Goal: Transaction & Acquisition: Purchase product/service

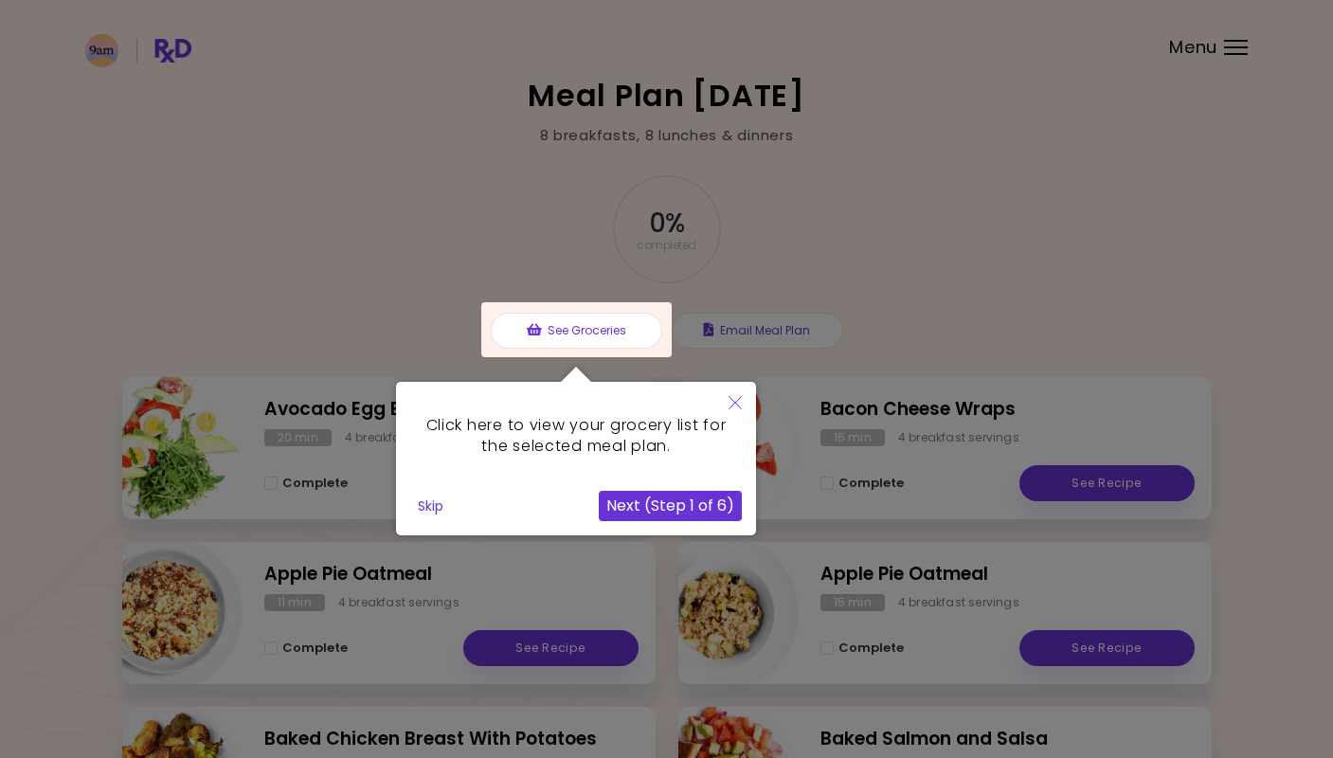
click at [689, 513] on button "Next (Step 1 of 6)" at bounding box center [670, 506] width 143 height 30
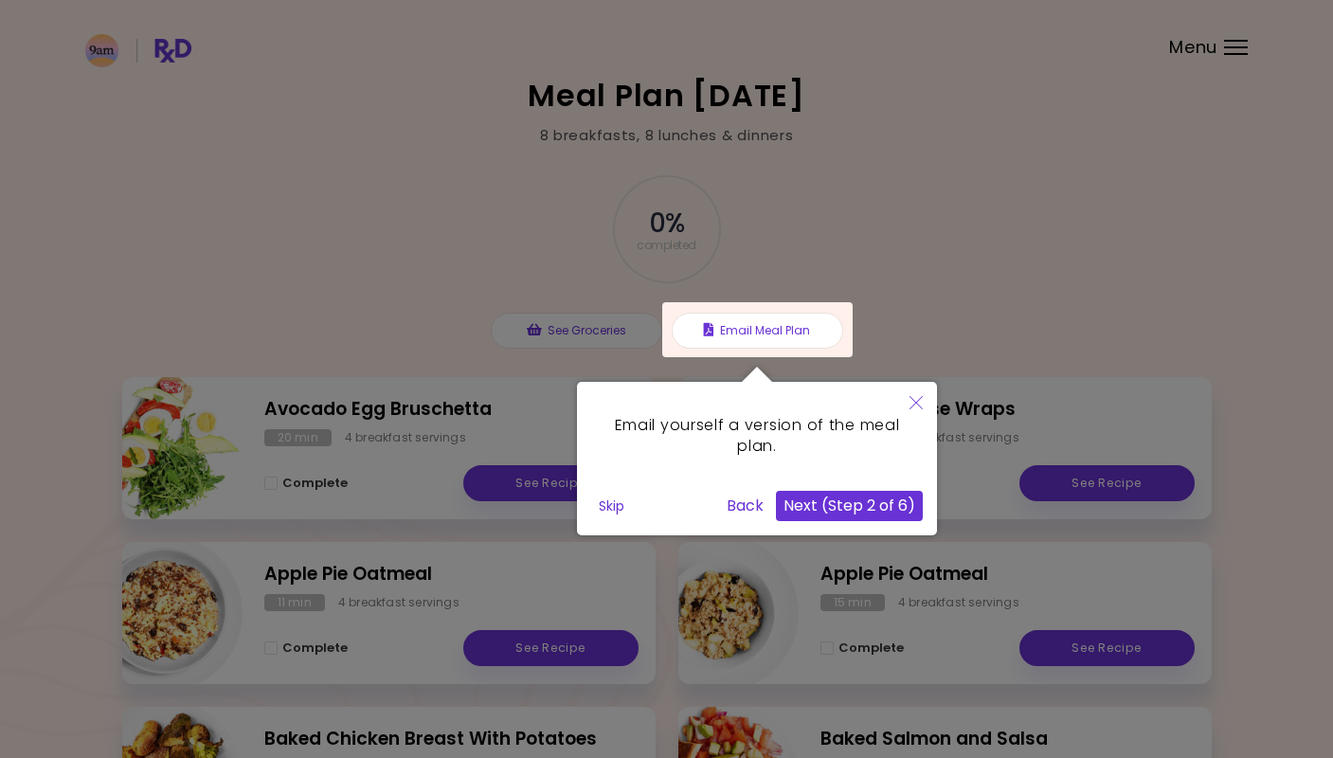
click at [835, 496] on button "Next (Step 2 of 6)" at bounding box center [849, 506] width 147 height 30
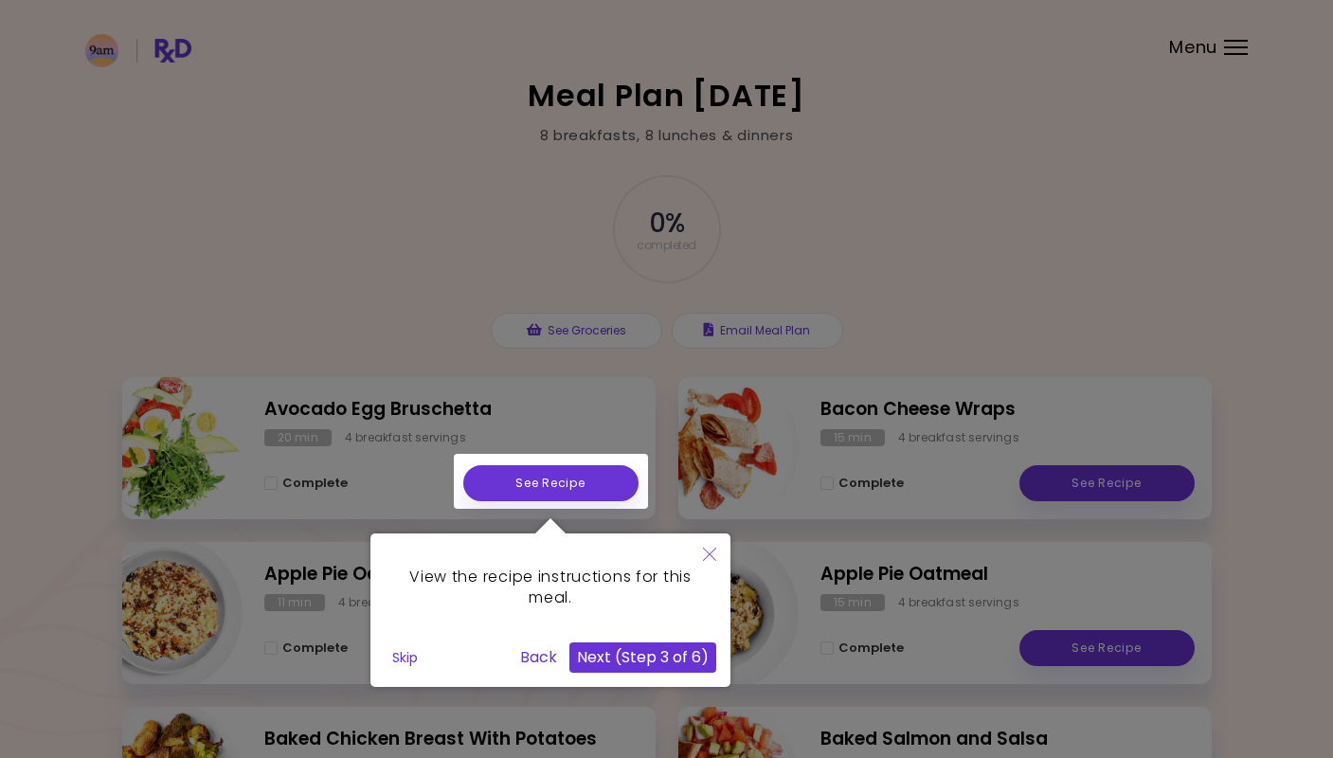
click at [686, 652] on button "Next (Step 3 of 6)" at bounding box center [643, 658] width 147 height 30
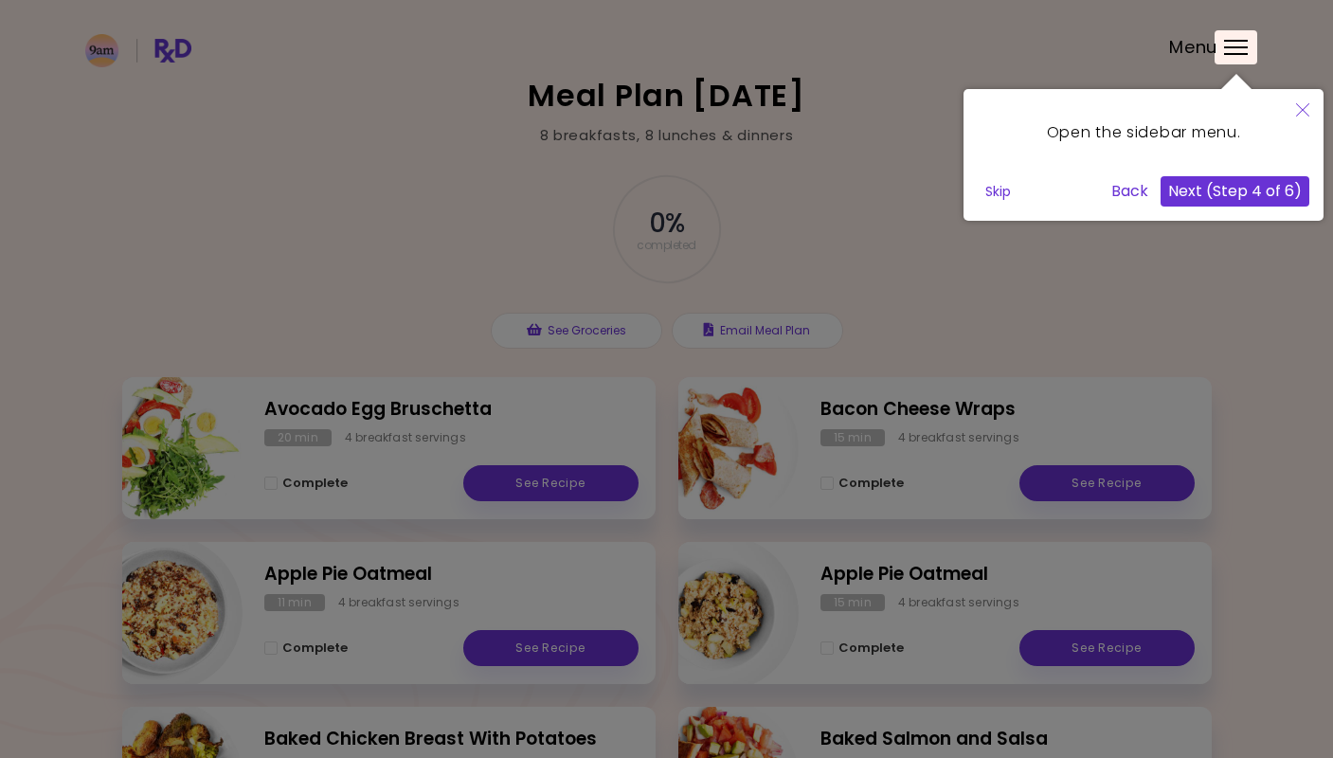
click at [1250, 195] on button "Next (Step 4 of 6)" at bounding box center [1235, 191] width 149 height 30
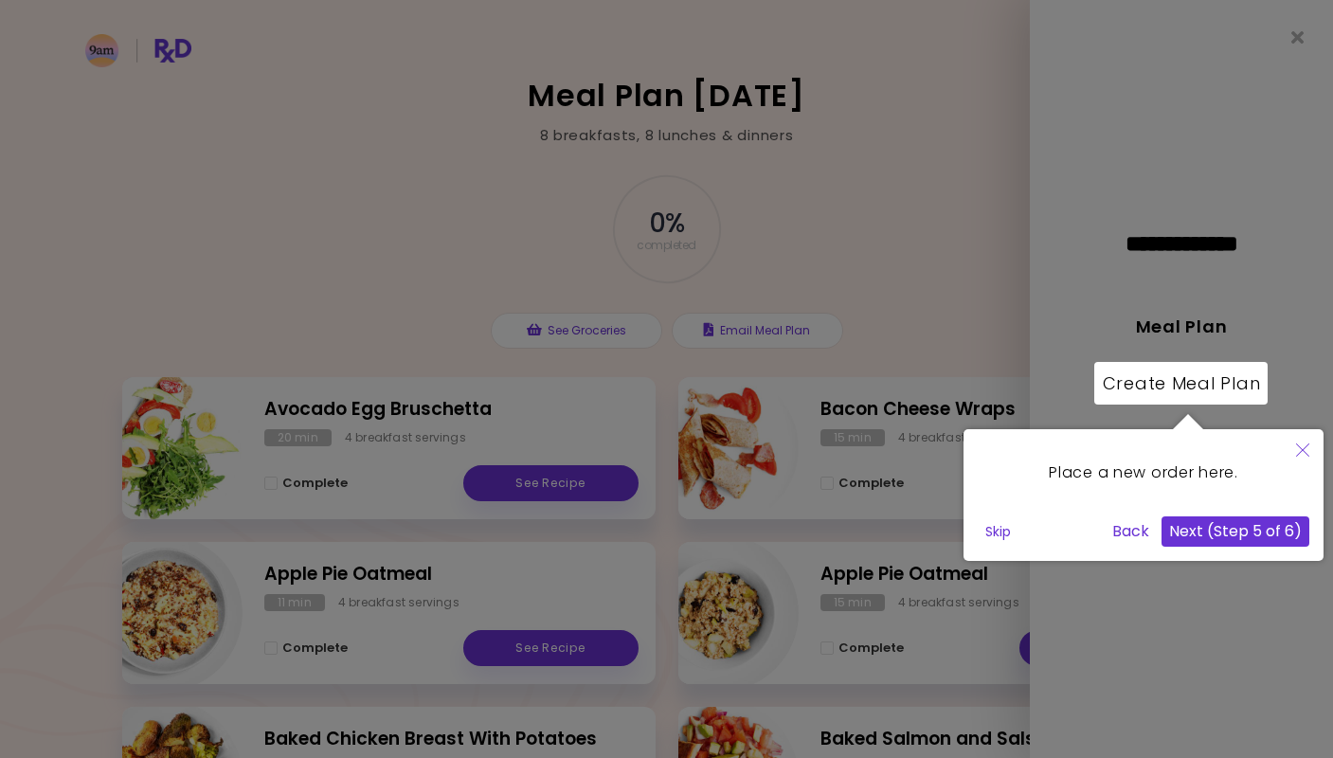
click at [1253, 535] on button "Next (Step 5 of 6)" at bounding box center [1236, 532] width 148 height 30
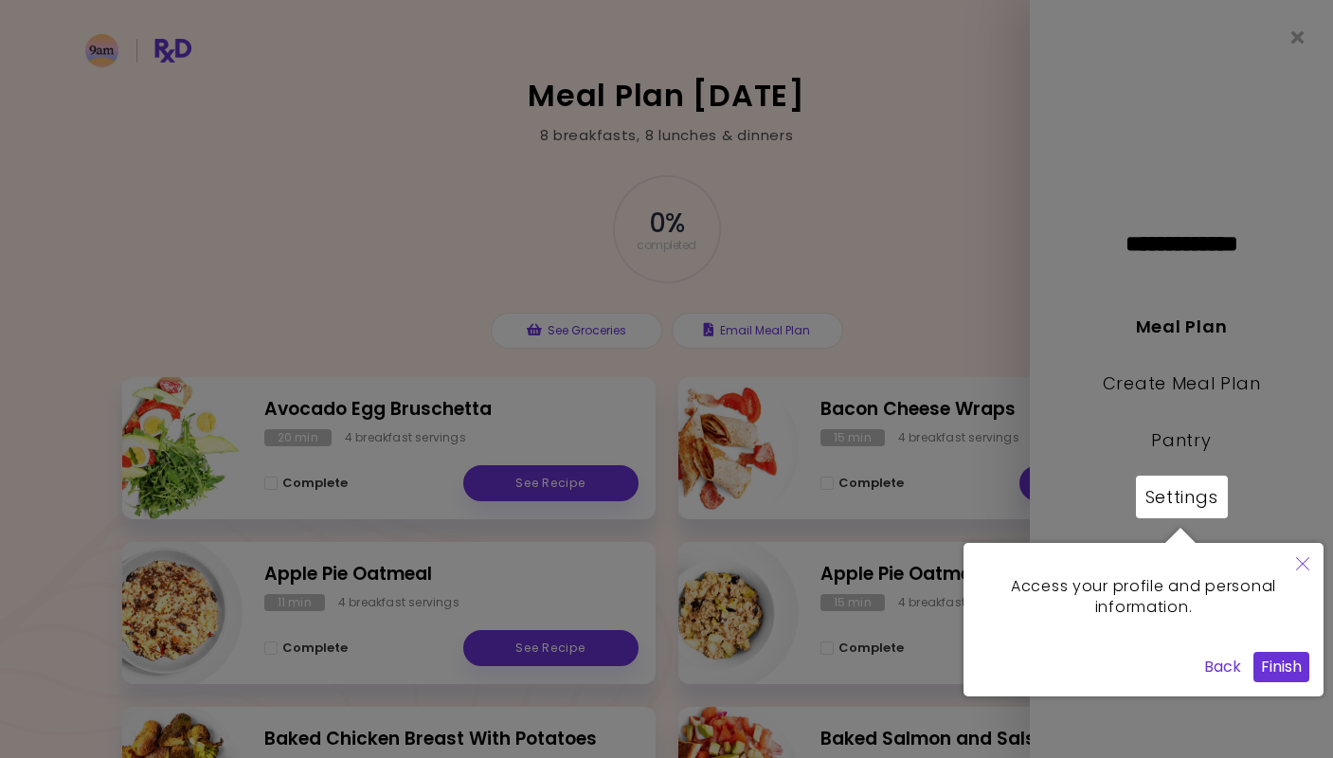
click at [1290, 677] on button "Finish" at bounding box center [1282, 667] width 56 height 30
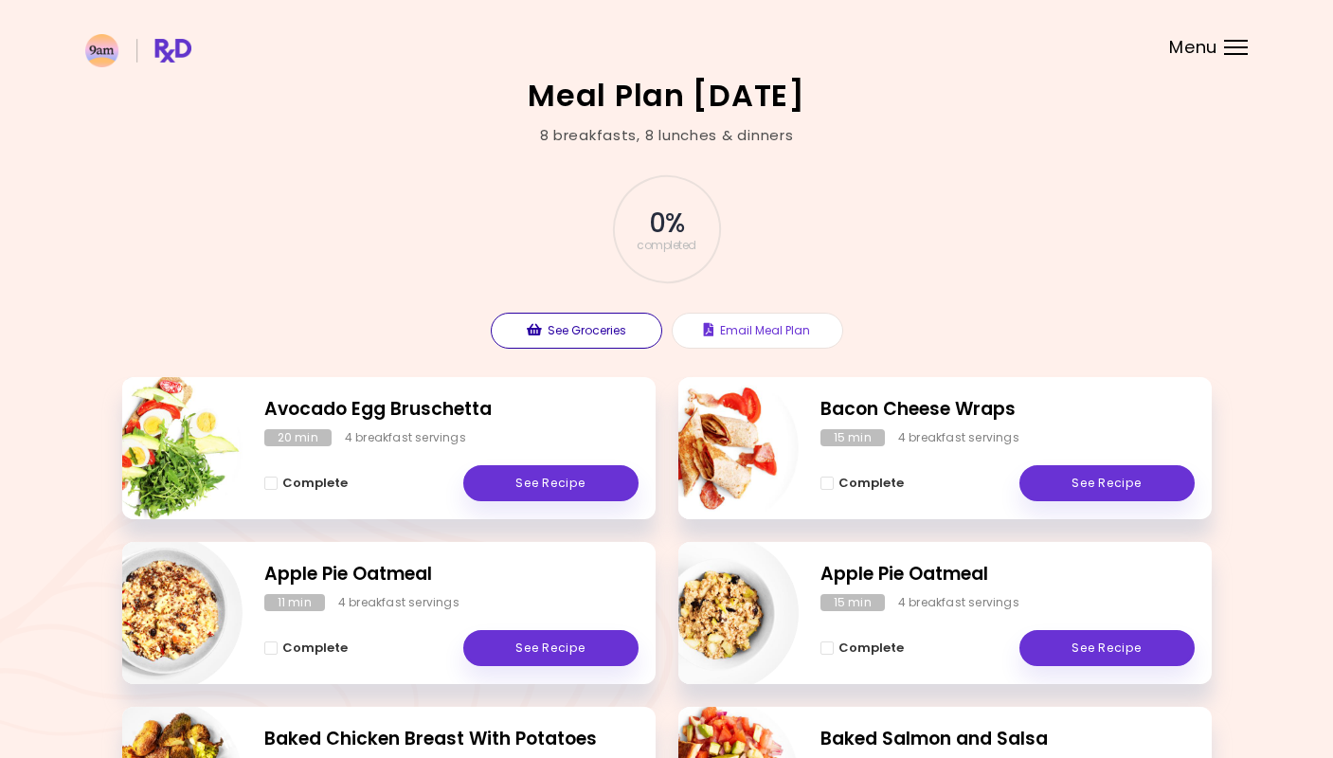
click at [608, 328] on button "See Groceries" at bounding box center [577, 331] width 172 height 36
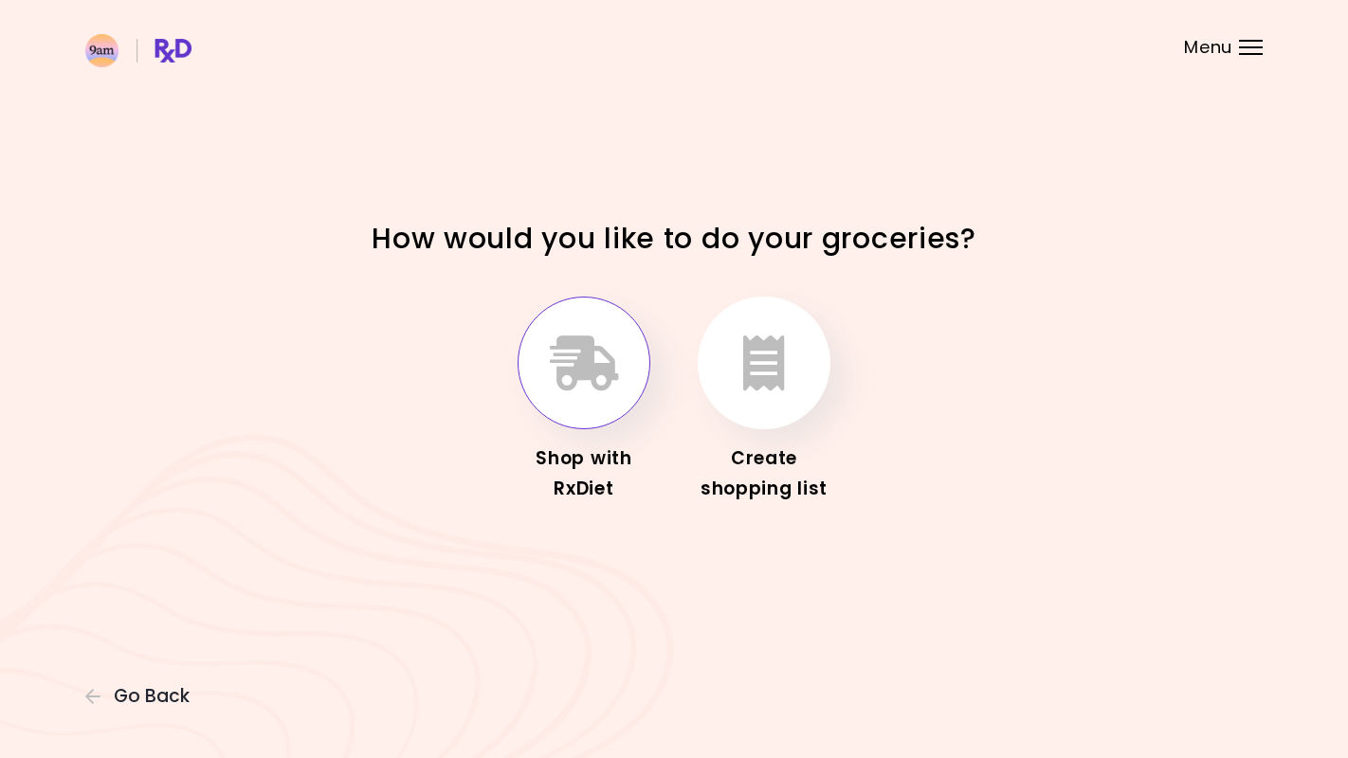
click at [588, 375] on icon "button" at bounding box center [584, 362] width 69 height 55
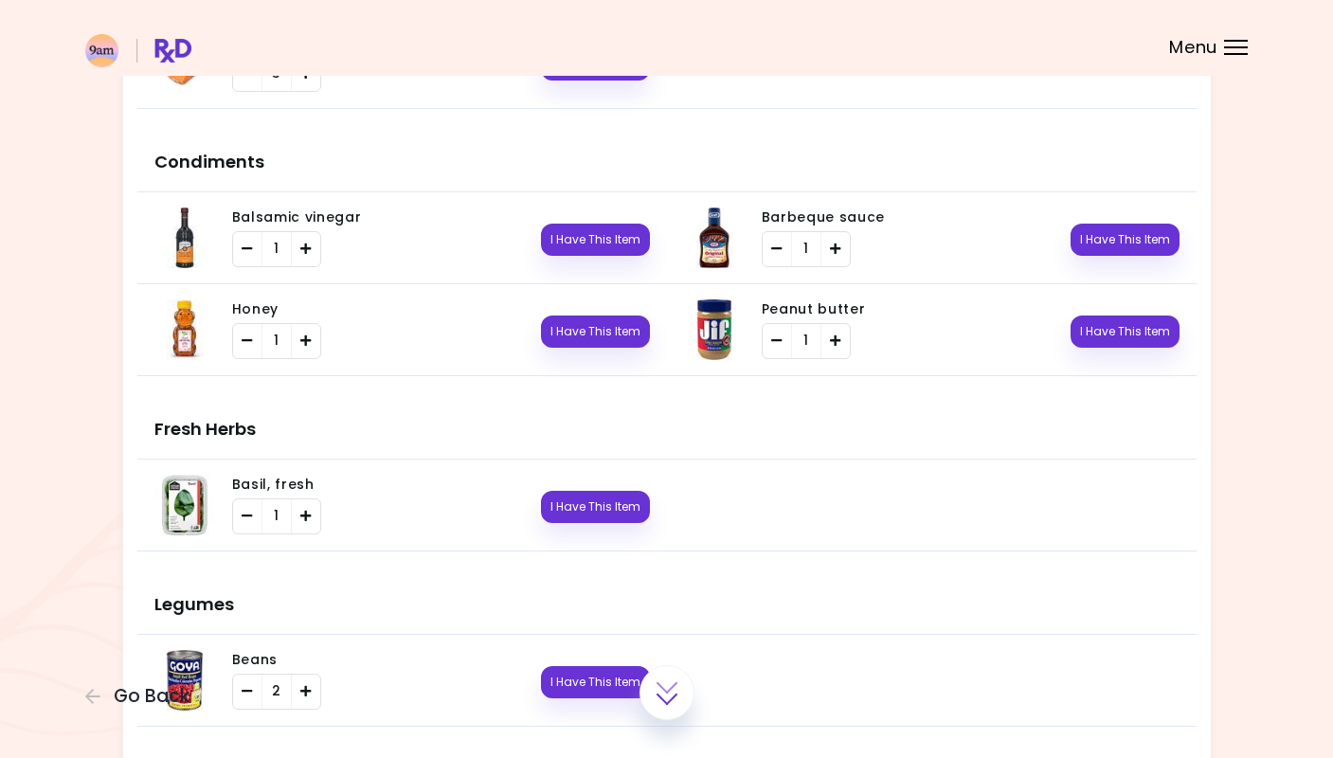
scroll to position [1718, 0]
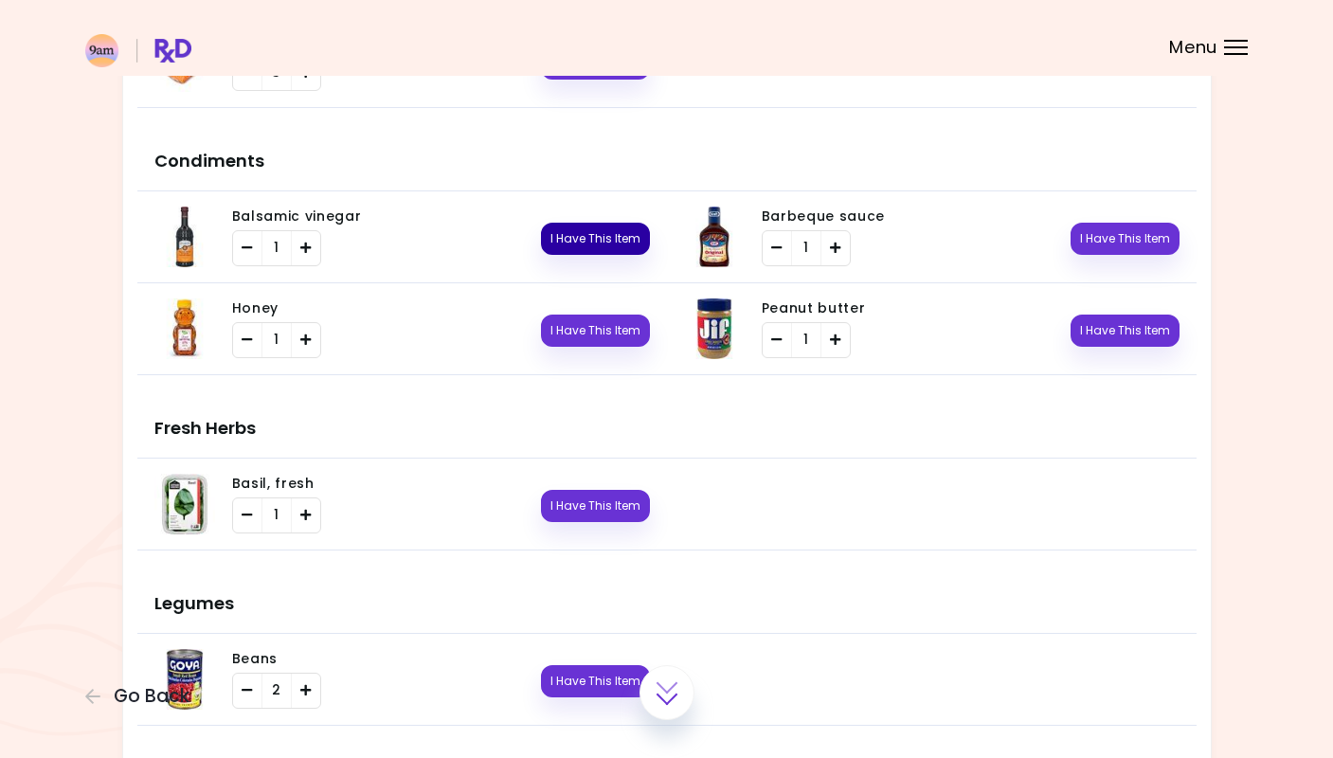
click at [616, 241] on button "I Have This Item" at bounding box center [595, 239] width 109 height 32
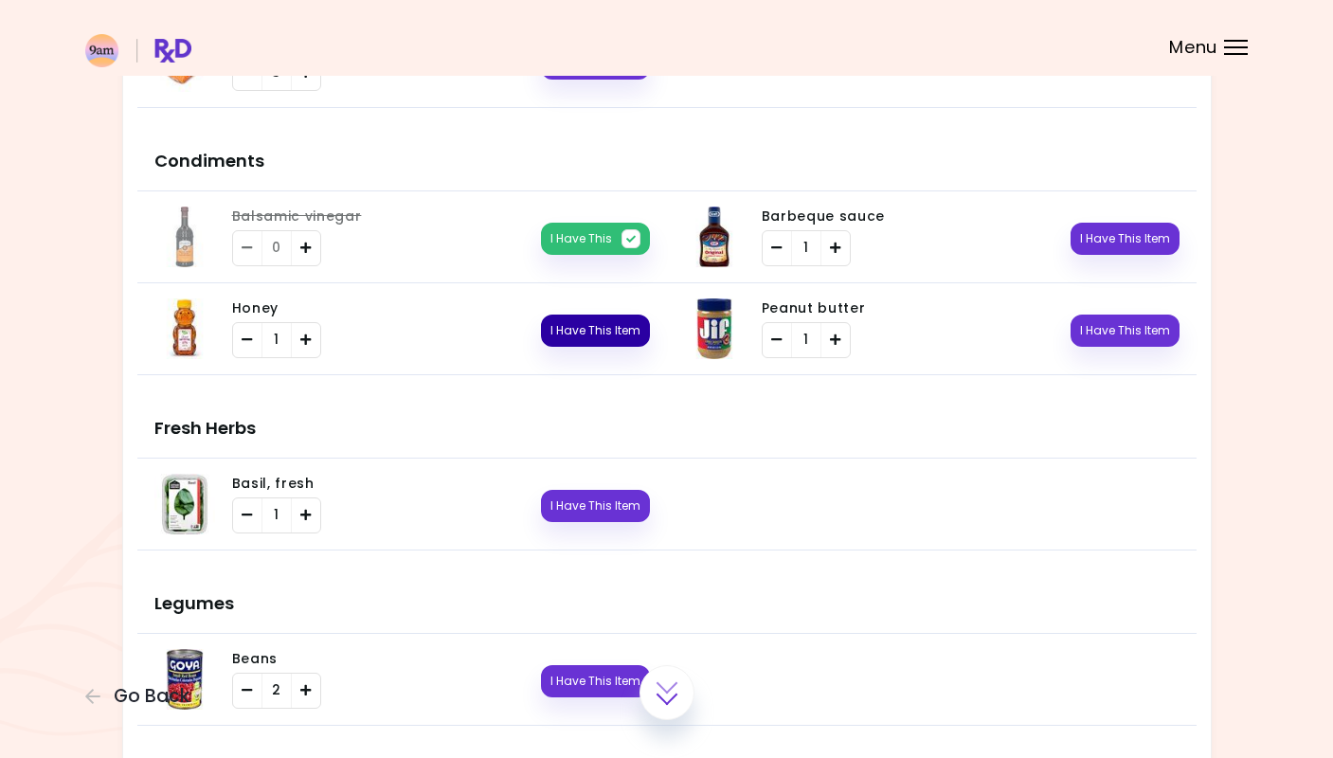
click at [620, 335] on button "I Have This Item" at bounding box center [595, 331] width 109 height 32
click at [1153, 238] on button "I Have This Item" at bounding box center [1125, 239] width 109 height 32
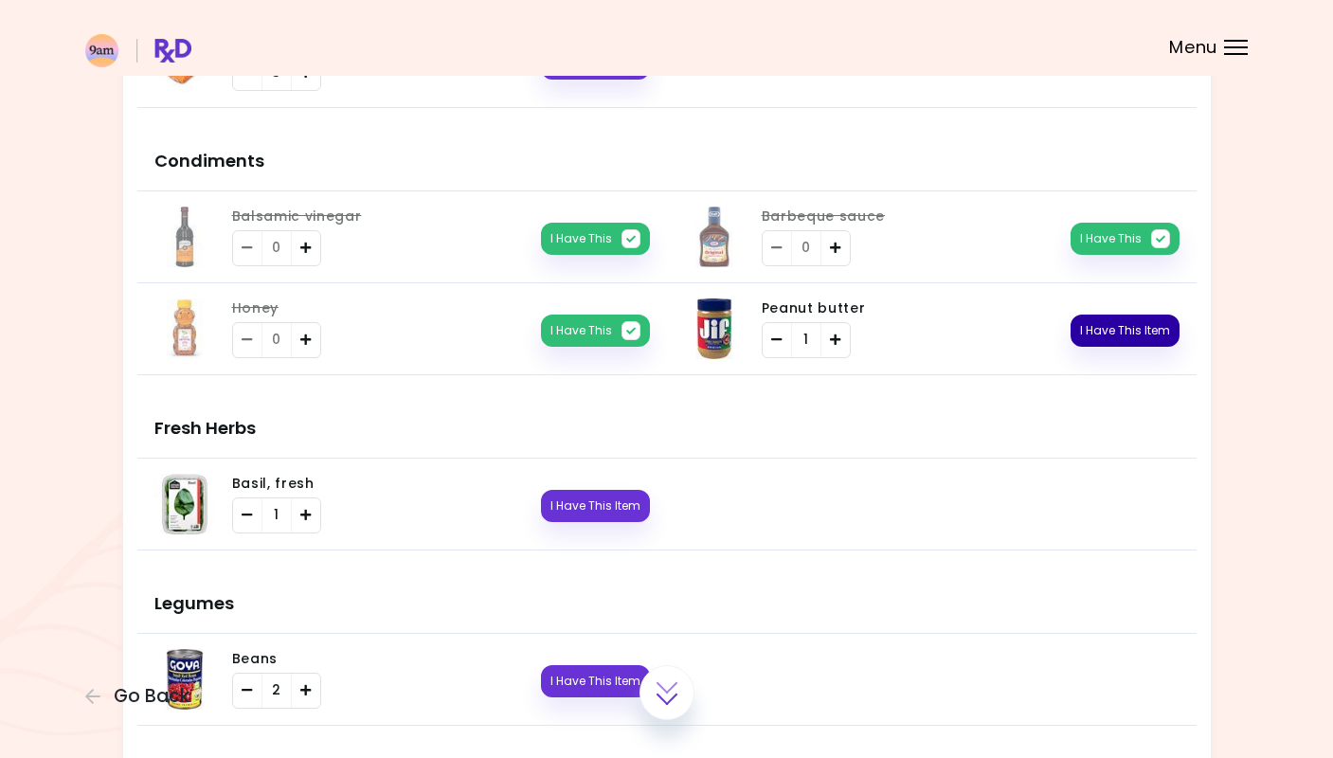
click at [1149, 325] on button "I Have This Item" at bounding box center [1125, 331] width 109 height 32
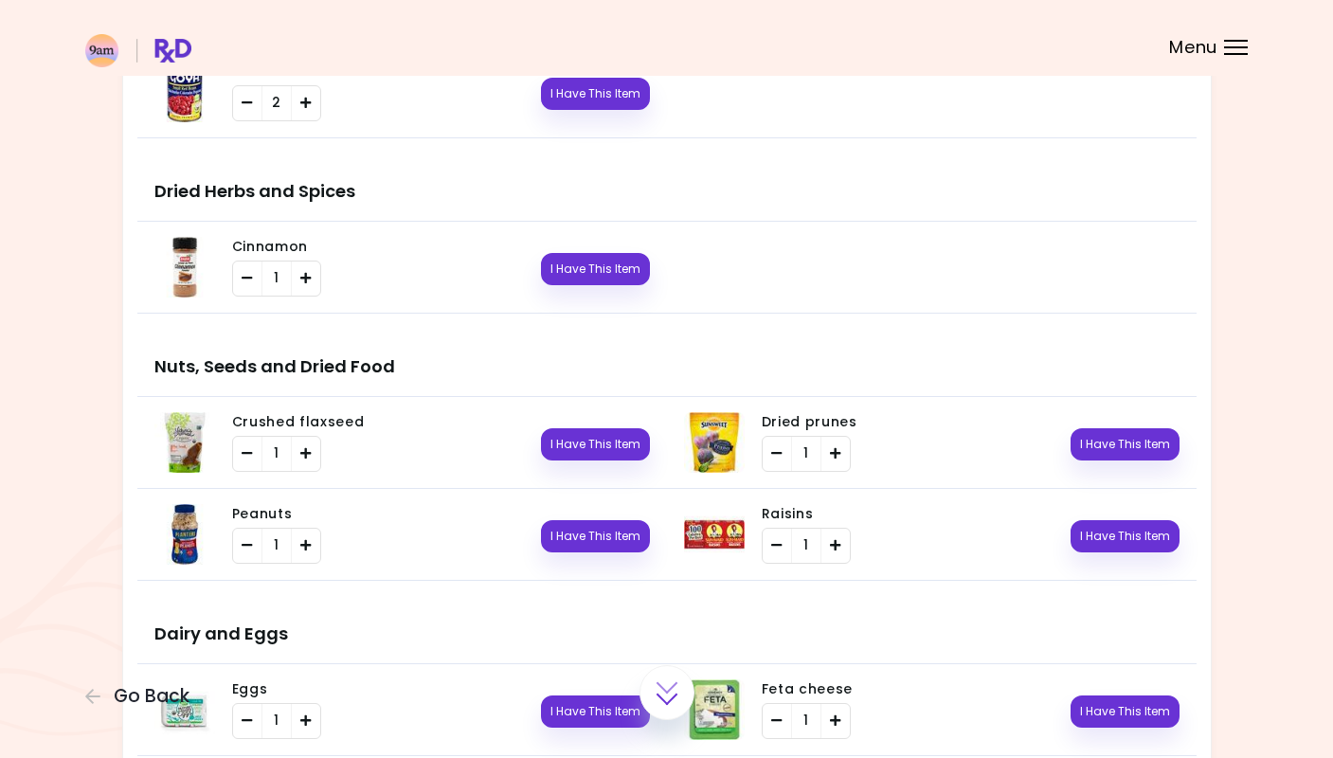
scroll to position [2308, 0]
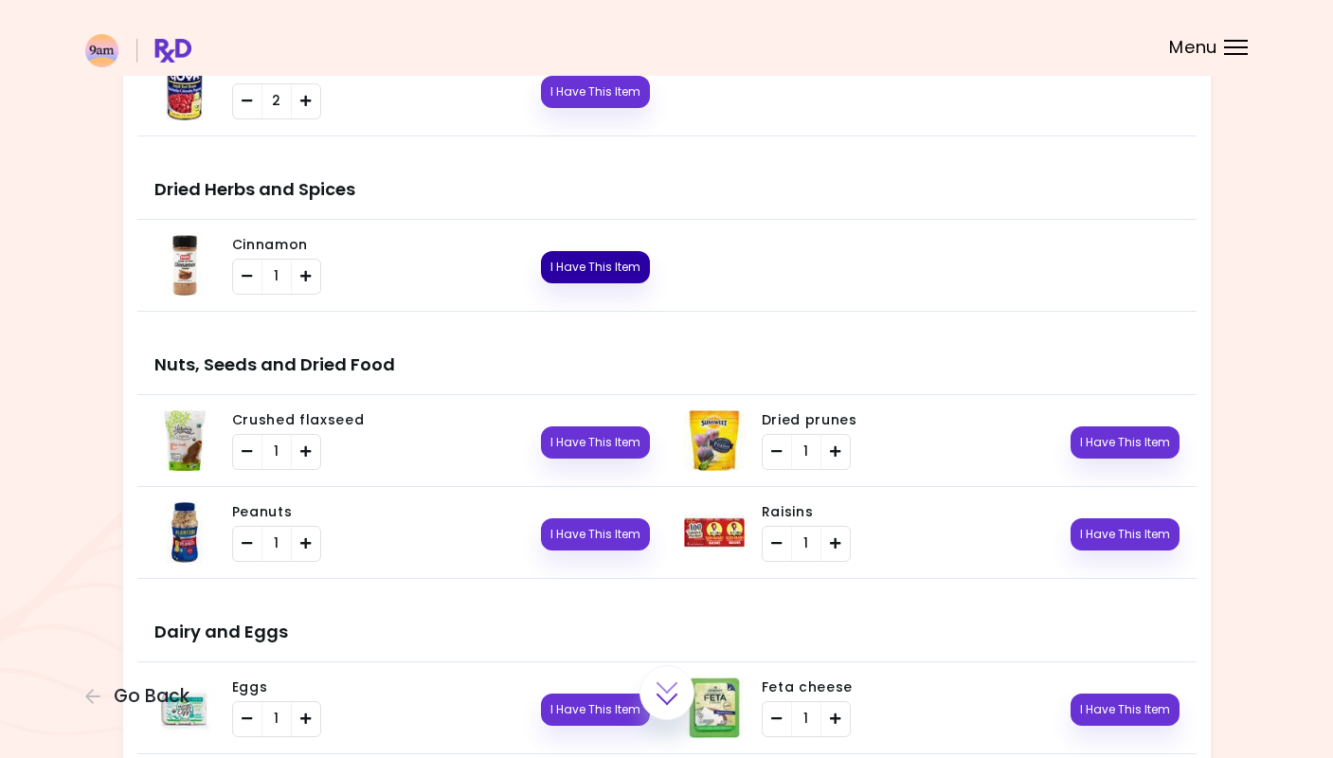
click at [627, 271] on button "I Have This Item" at bounding box center [595, 267] width 109 height 32
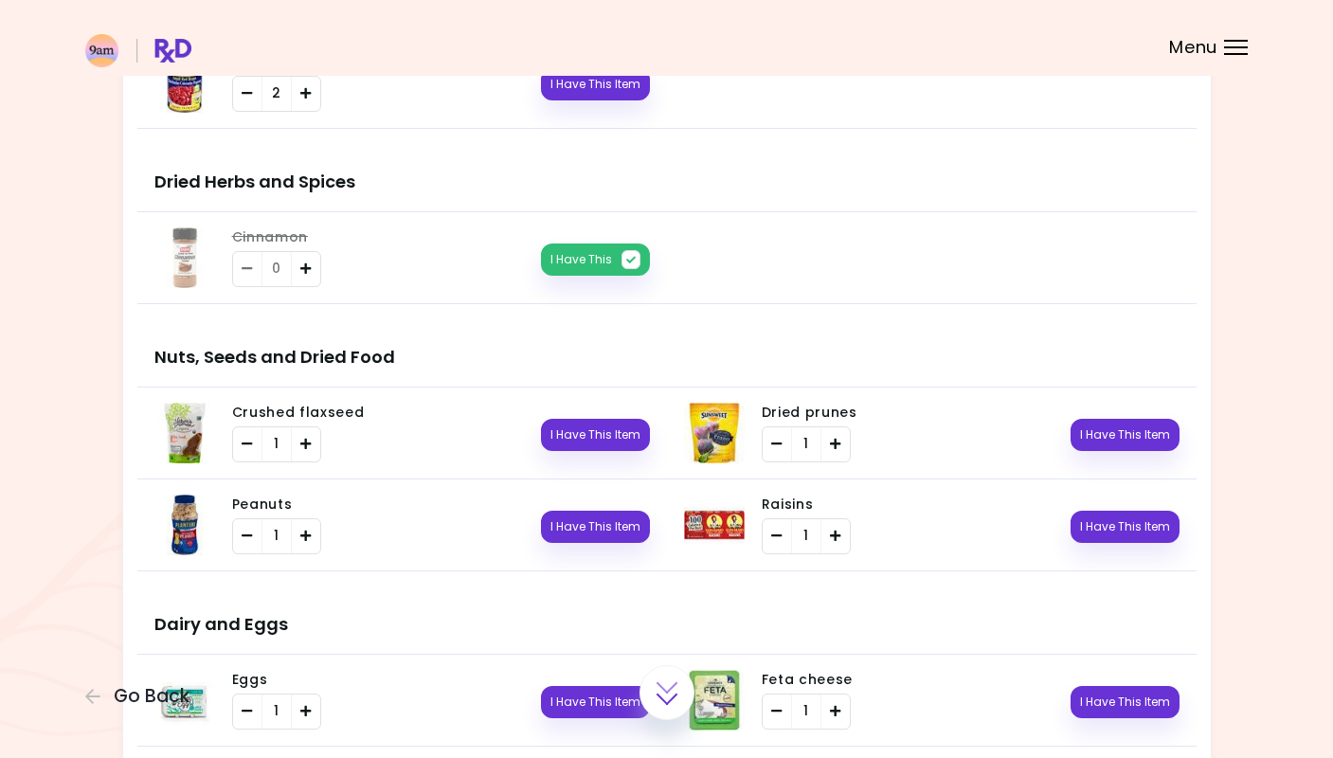
scroll to position [2420, 0]
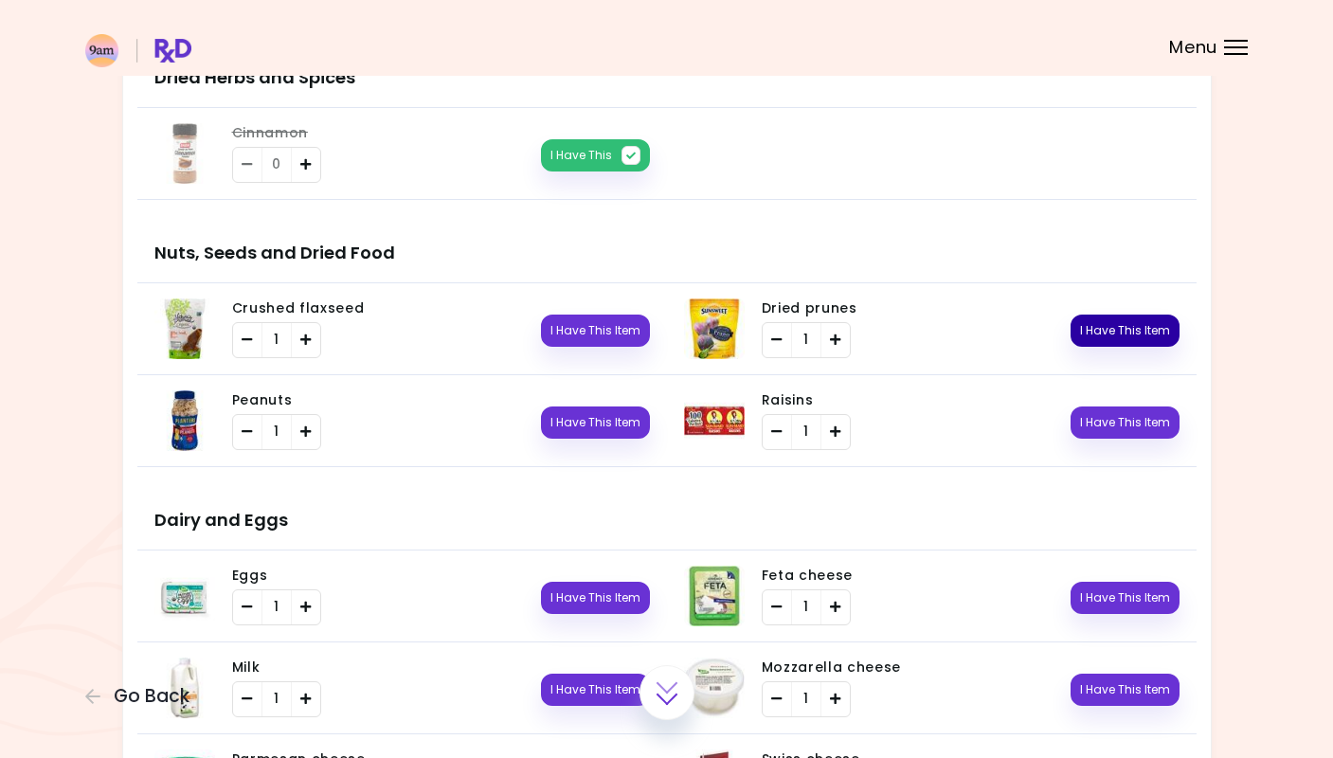
click at [1164, 327] on button "I Have This Item" at bounding box center [1125, 331] width 109 height 32
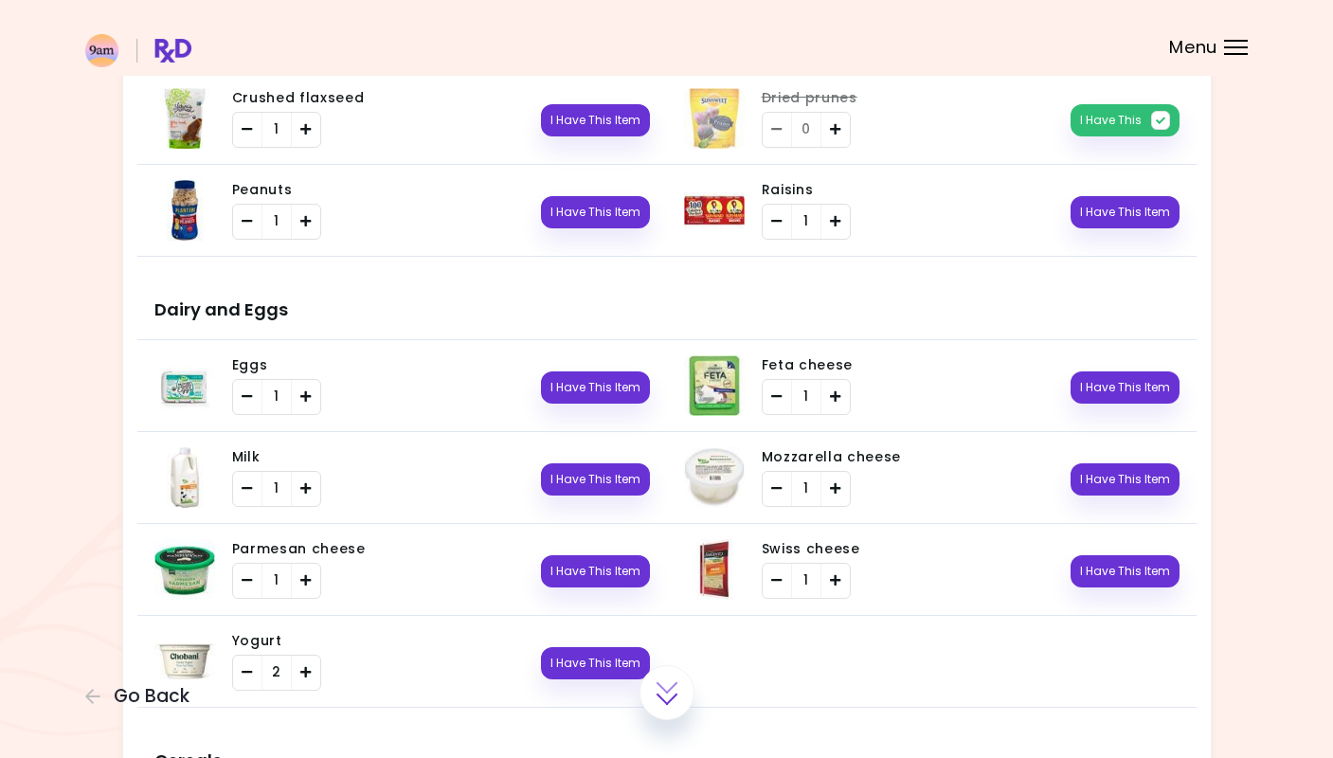
scroll to position [2720, 0]
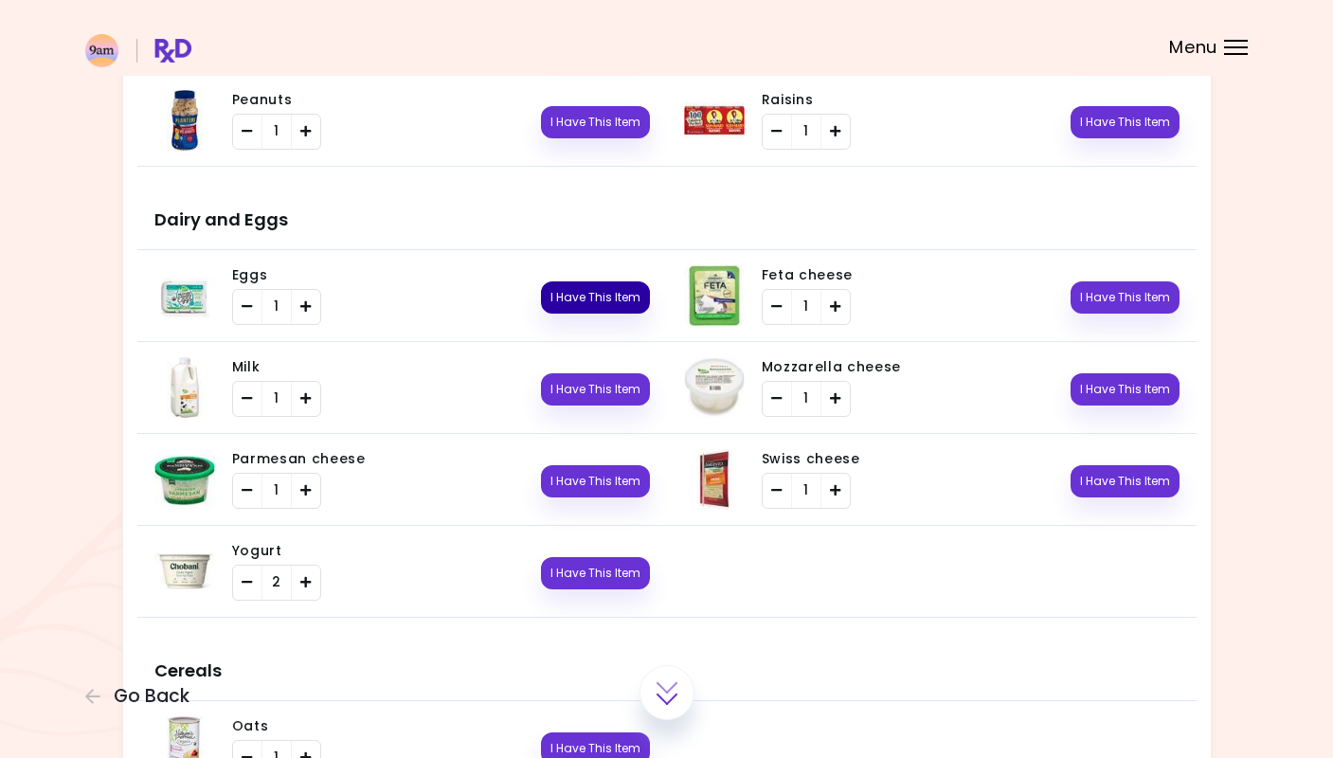
click at [615, 300] on button "I Have This Item" at bounding box center [595, 297] width 109 height 32
click at [609, 390] on button "I Have This Item" at bounding box center [595, 389] width 109 height 32
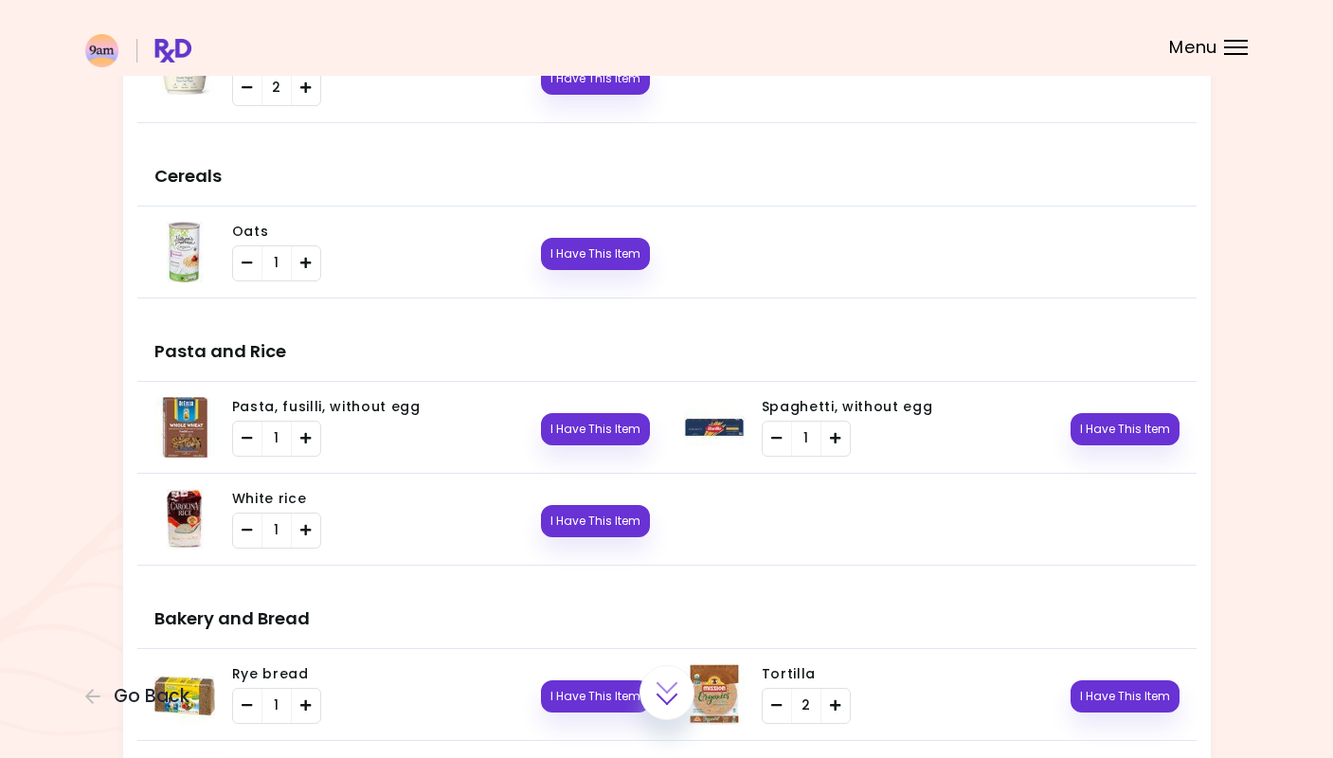
scroll to position [3234, 0]
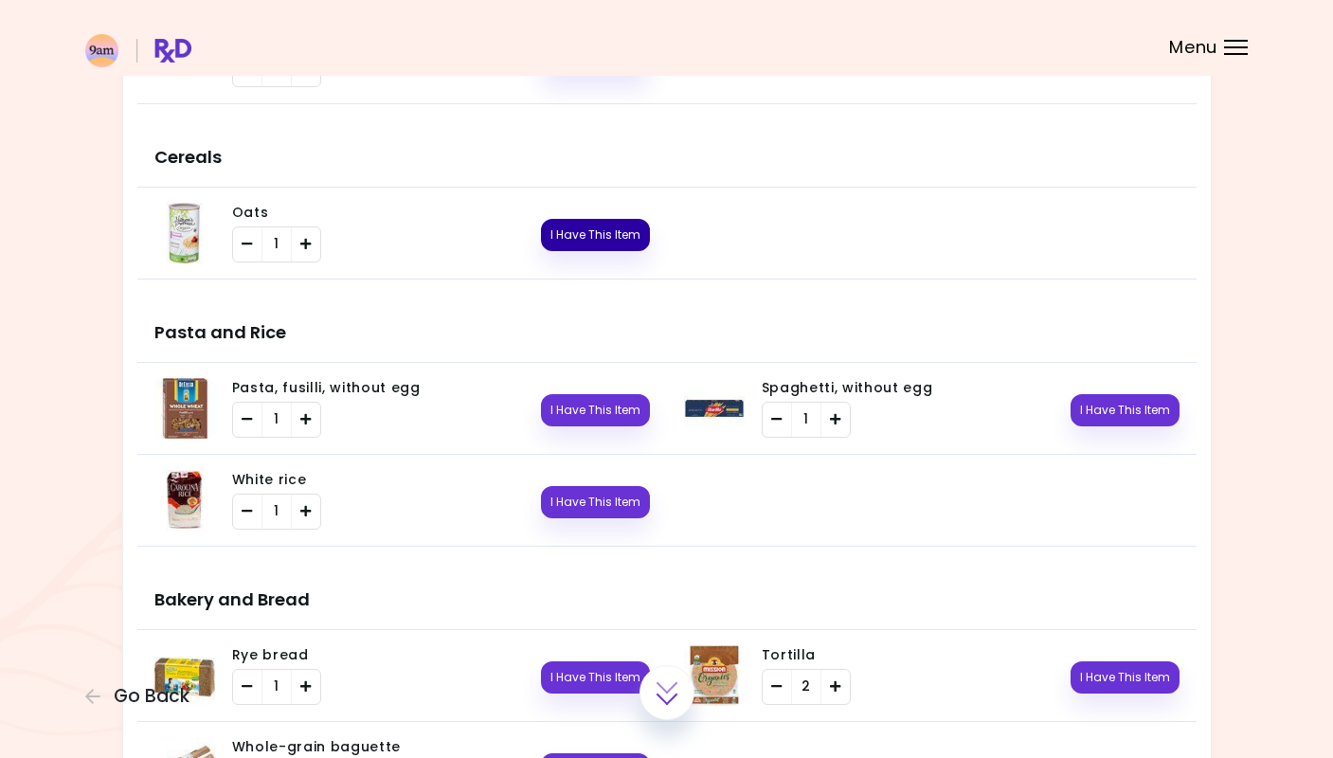
click at [606, 229] on button "I Have This Item" at bounding box center [595, 235] width 109 height 32
click at [626, 494] on button "I Have This Item" at bounding box center [595, 502] width 109 height 32
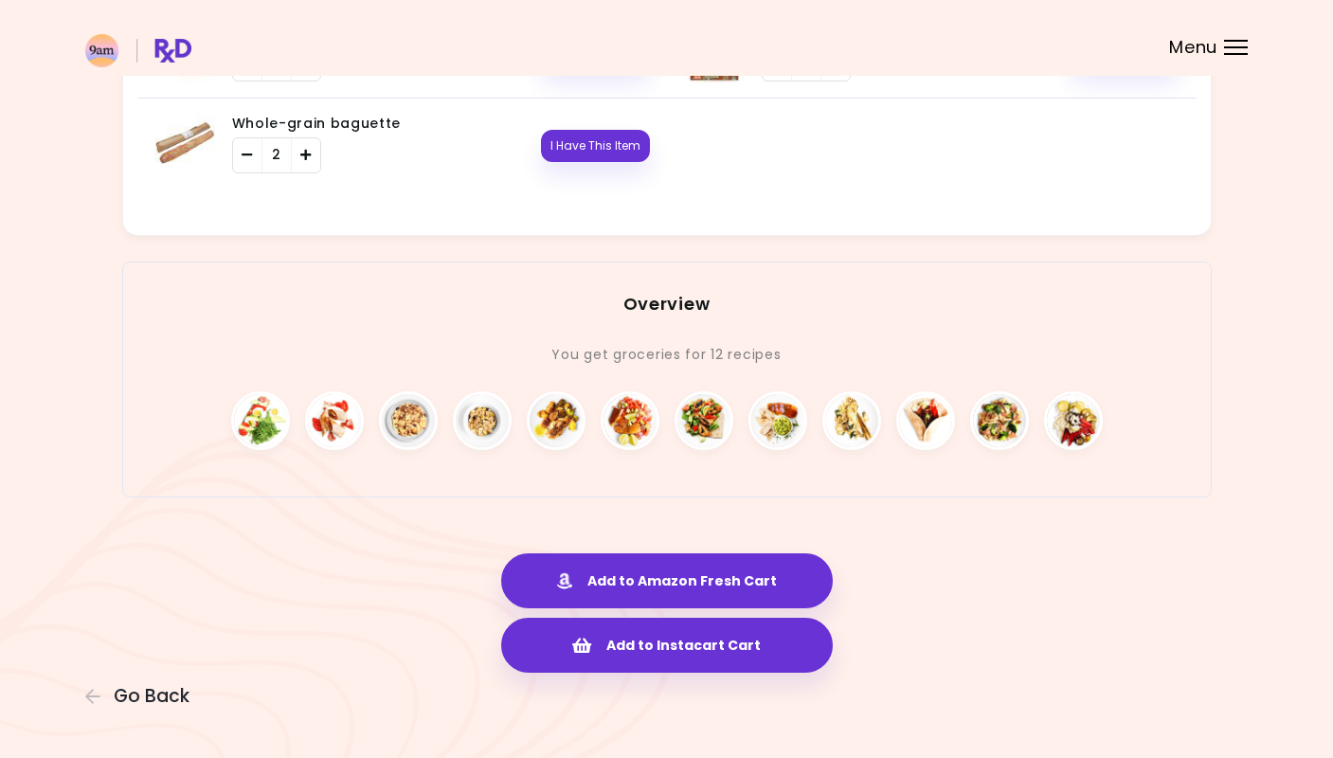
scroll to position [3856, 0]
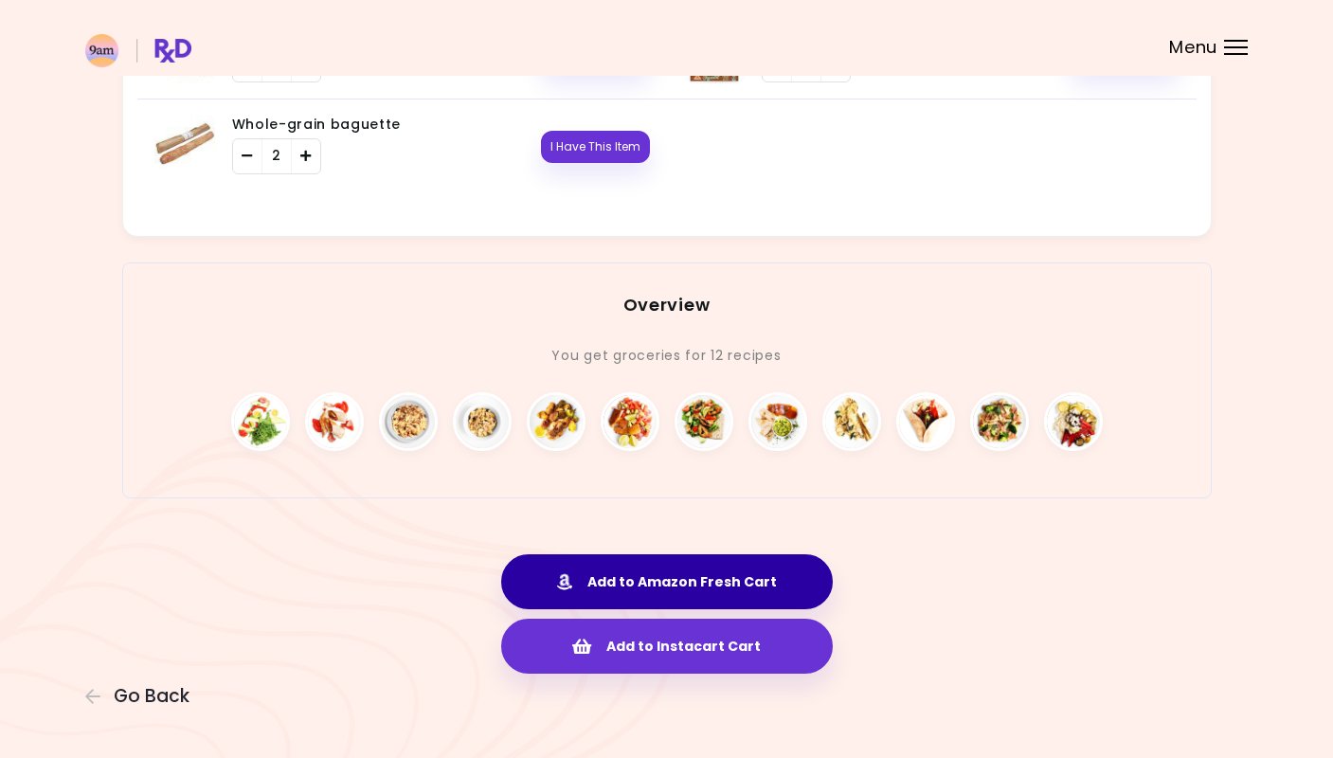
click at [776, 575] on button "Add to Amazon Fresh Cart" at bounding box center [667, 581] width 332 height 55
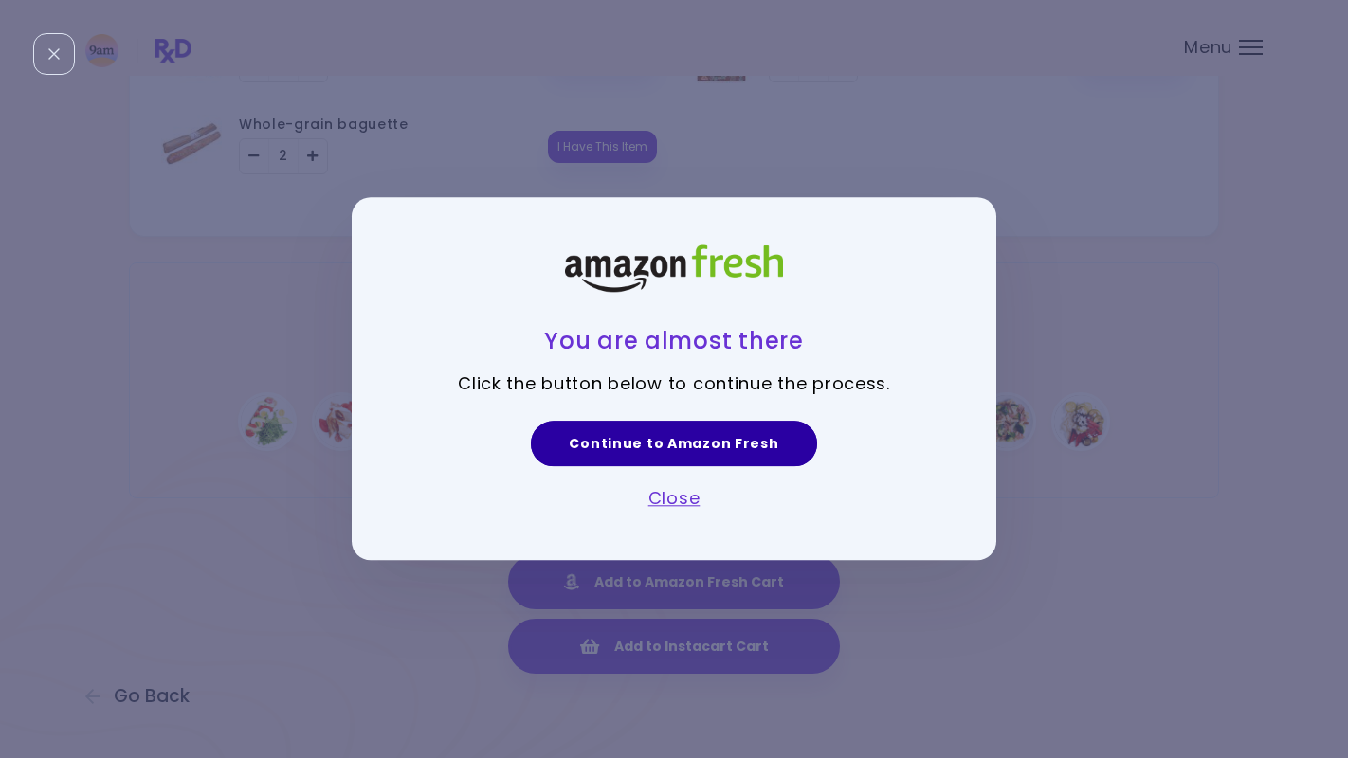
click at [671, 446] on link "Continue to Amazon Fresh" at bounding box center [673, 443] width 285 height 45
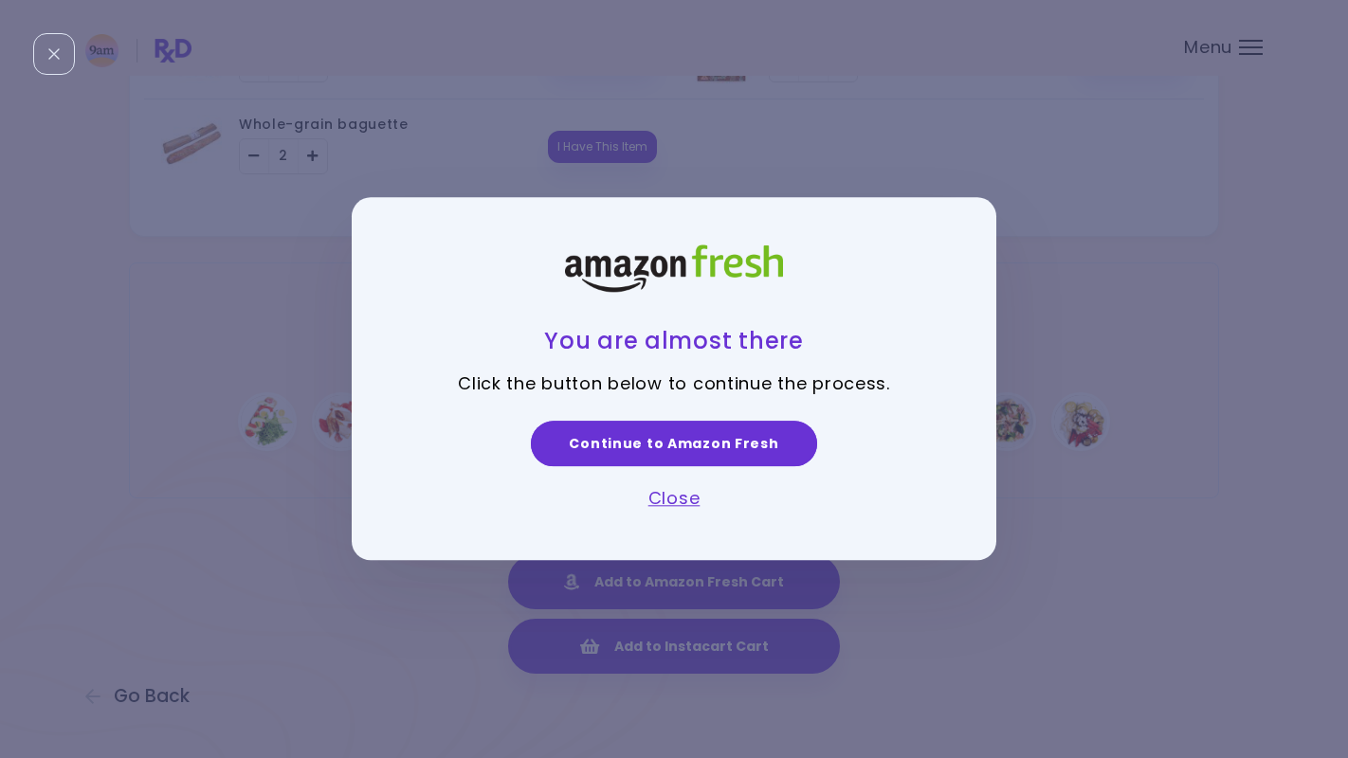
click at [675, 499] on link "Close" at bounding box center [674, 498] width 52 height 24
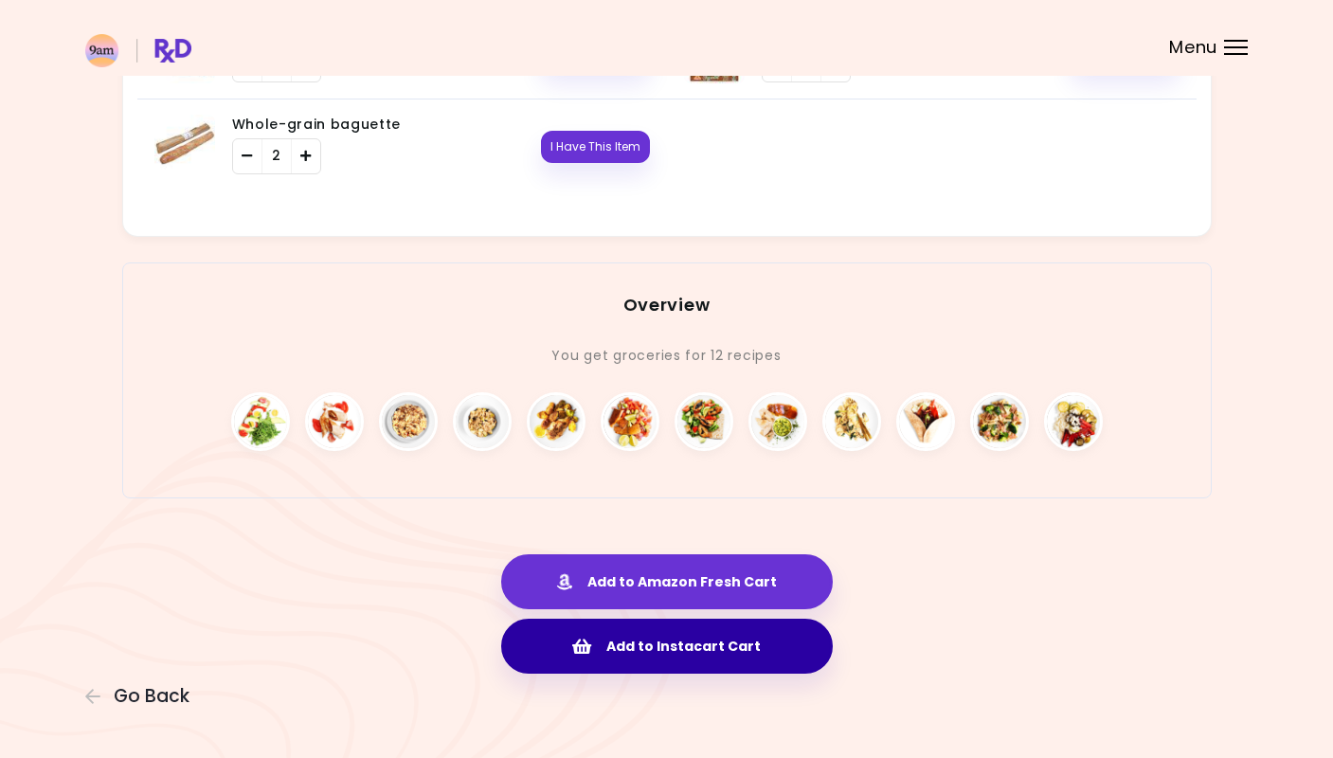
click at [748, 647] on button "Add to Instacart Cart" at bounding box center [667, 646] width 332 height 55
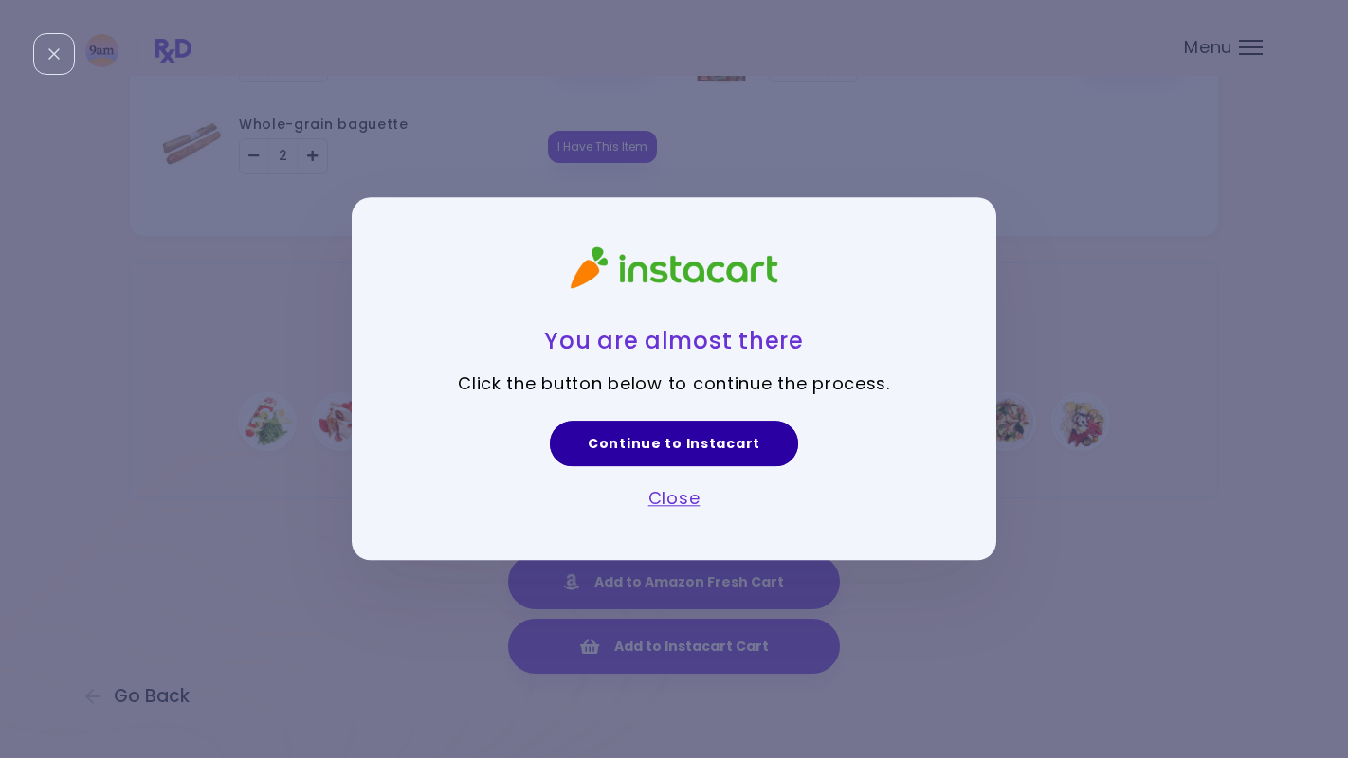
click at [721, 444] on link "Continue to Instacart" at bounding box center [674, 443] width 248 height 45
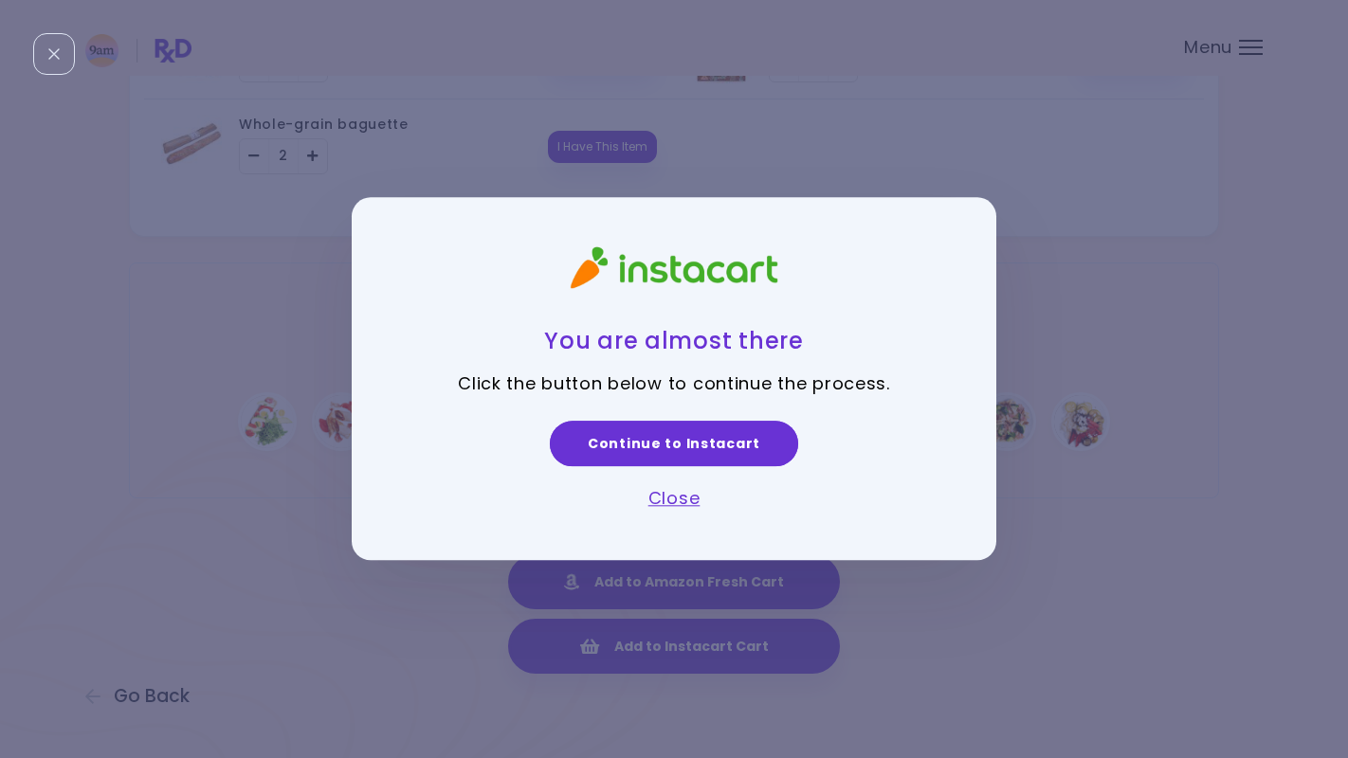
click at [663, 499] on link "Close" at bounding box center [674, 498] width 52 height 24
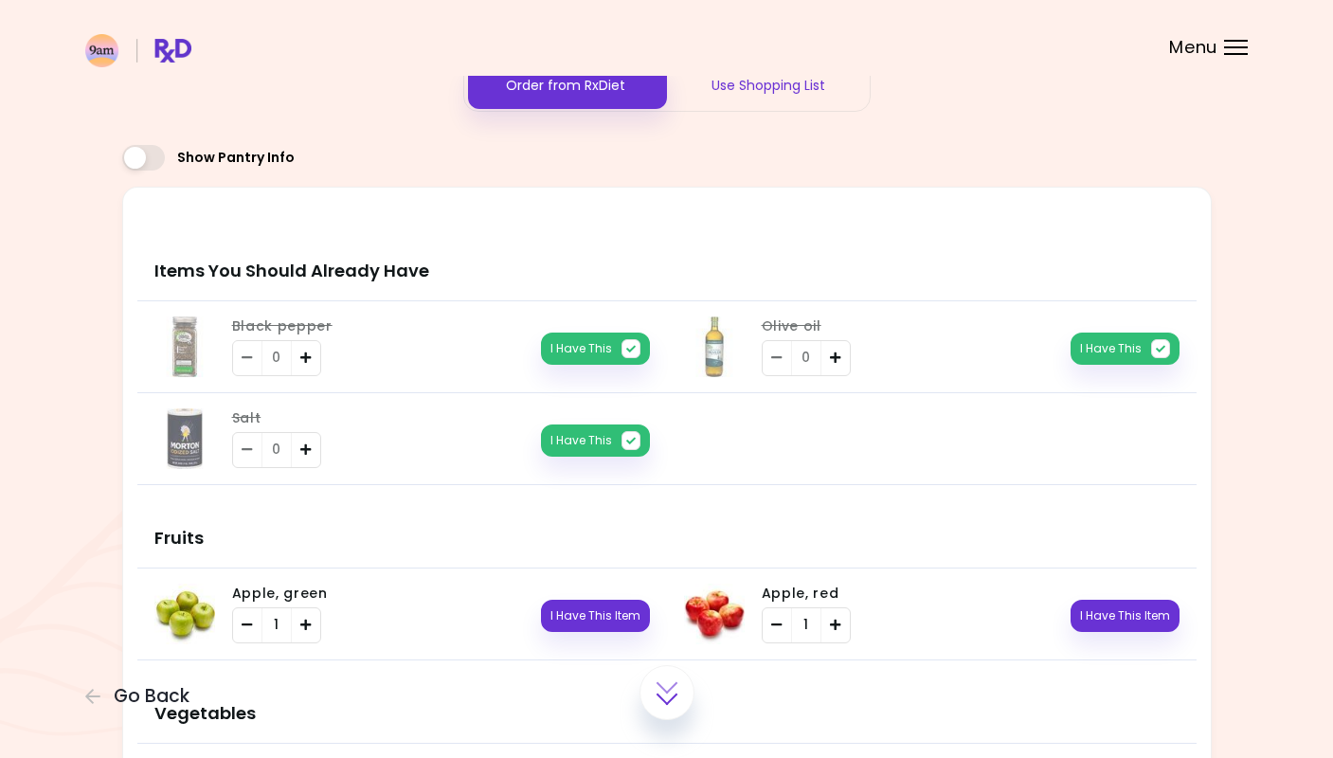
scroll to position [81, 0]
click at [756, 92] on div "Use Shopping List" at bounding box center [768, 85] width 203 height 50
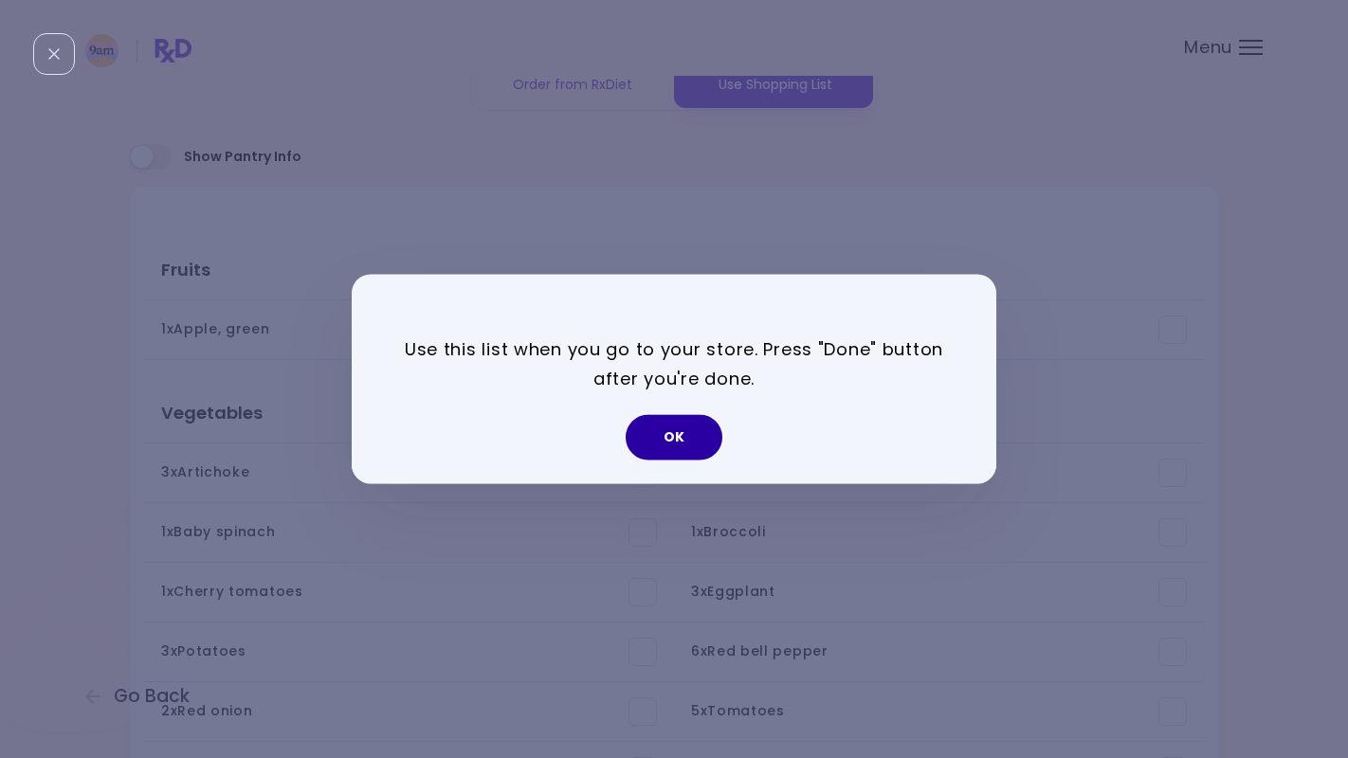
click at [686, 434] on button "OK" at bounding box center [674, 437] width 97 height 45
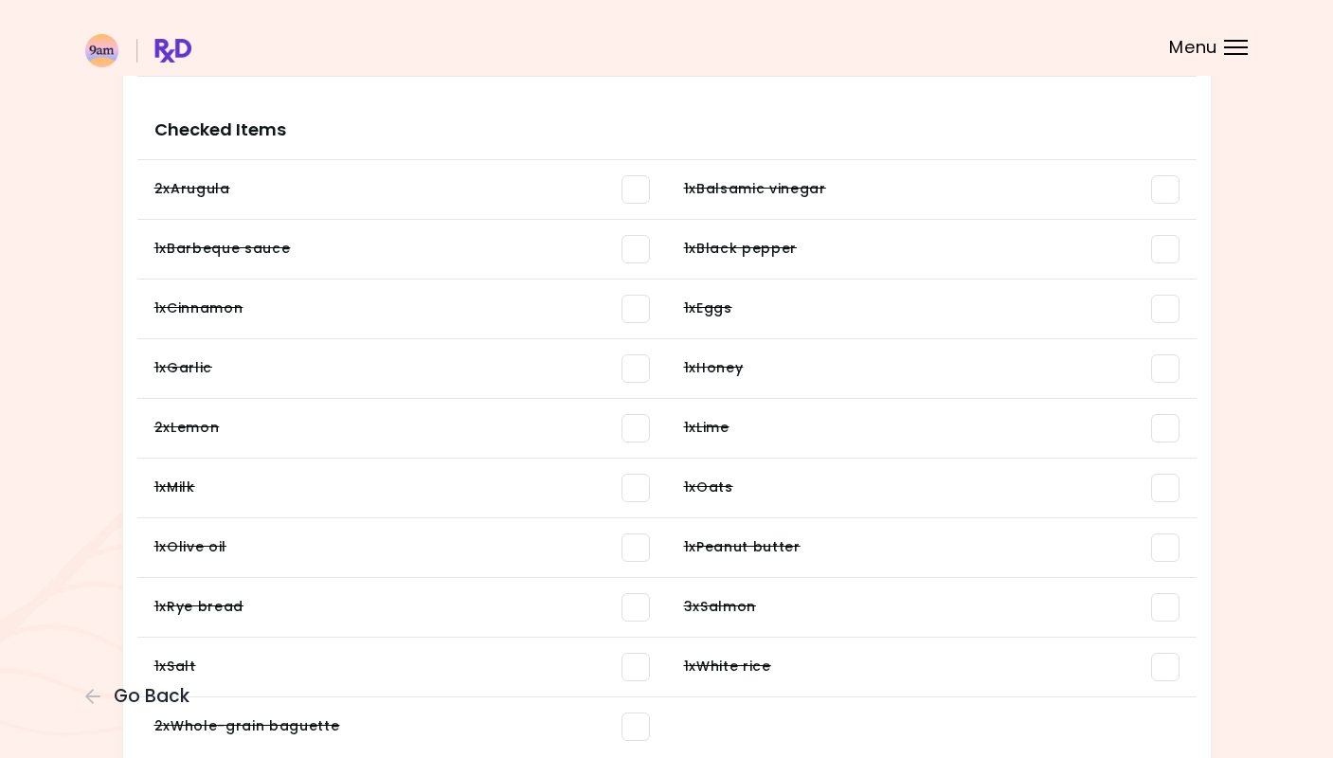
scroll to position [2011, 0]
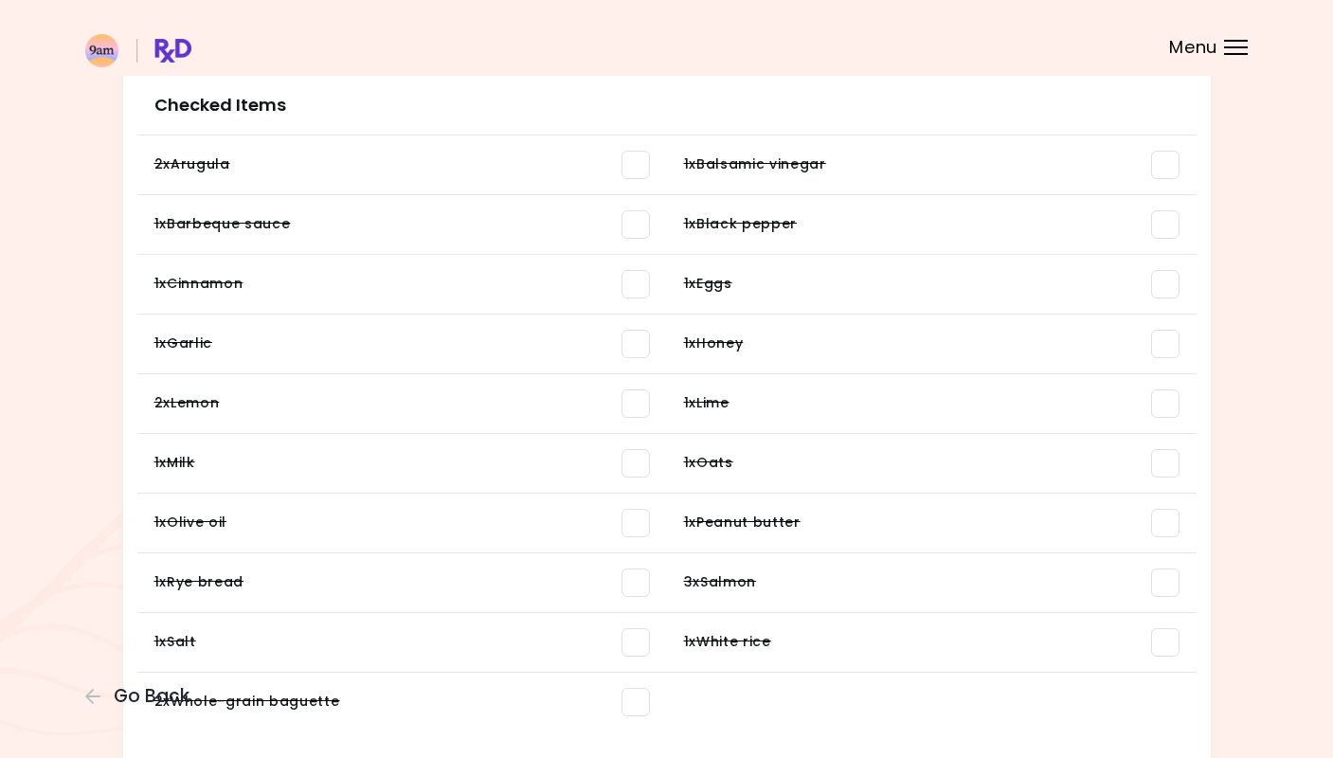
click at [639, 162] on span at bounding box center [636, 165] width 28 height 28
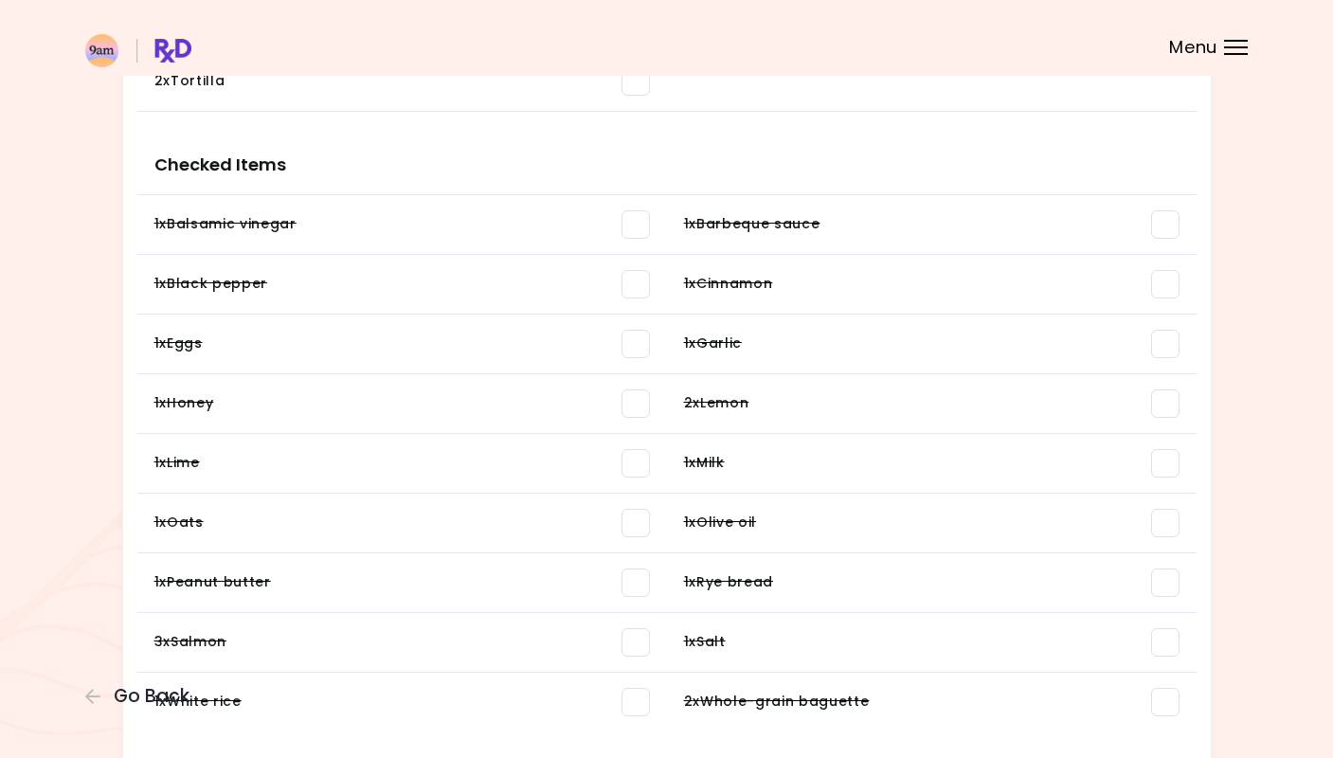
click at [642, 462] on span at bounding box center [636, 463] width 28 height 28
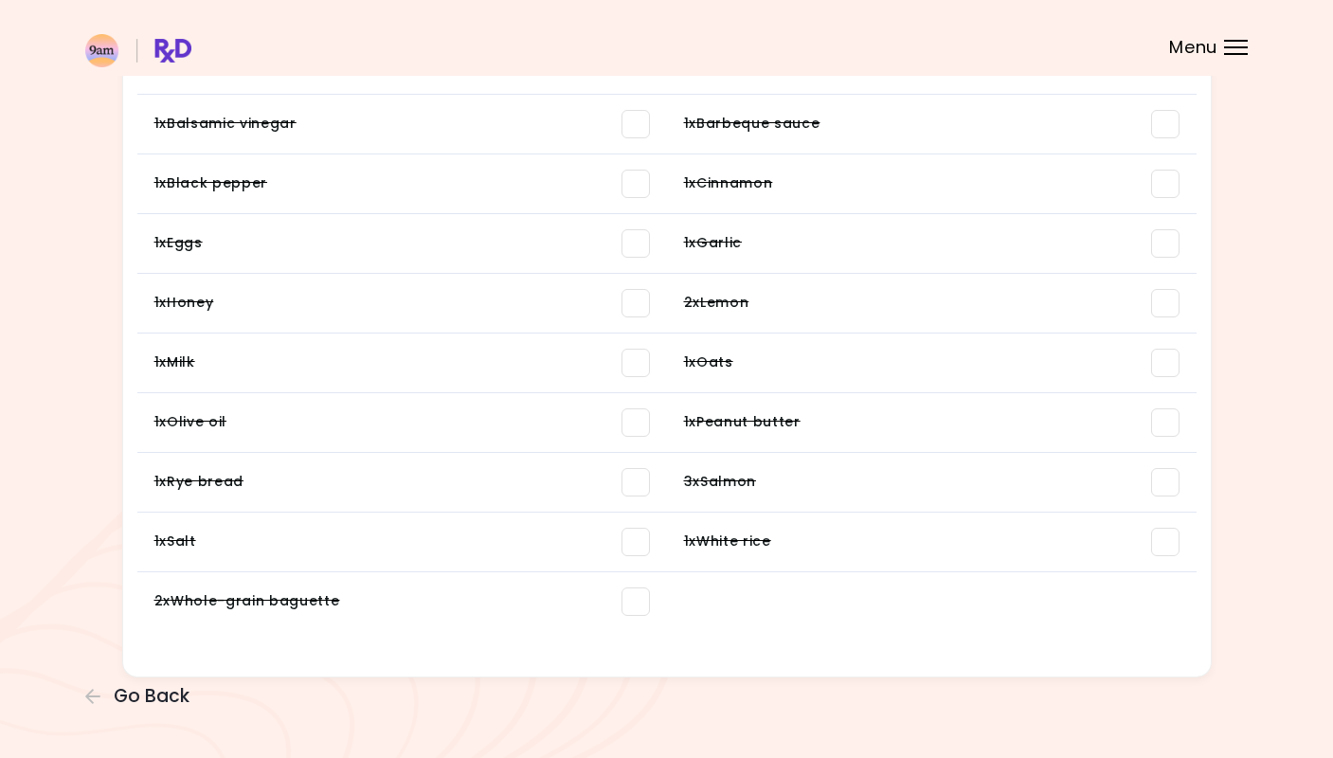
scroll to position [2111, 0]
drag, startPoint x: 636, startPoint y: 599, endPoint x: 642, endPoint y: 607, distance: 10.3
click at [636, 599] on span at bounding box center [636, 603] width 28 height 28
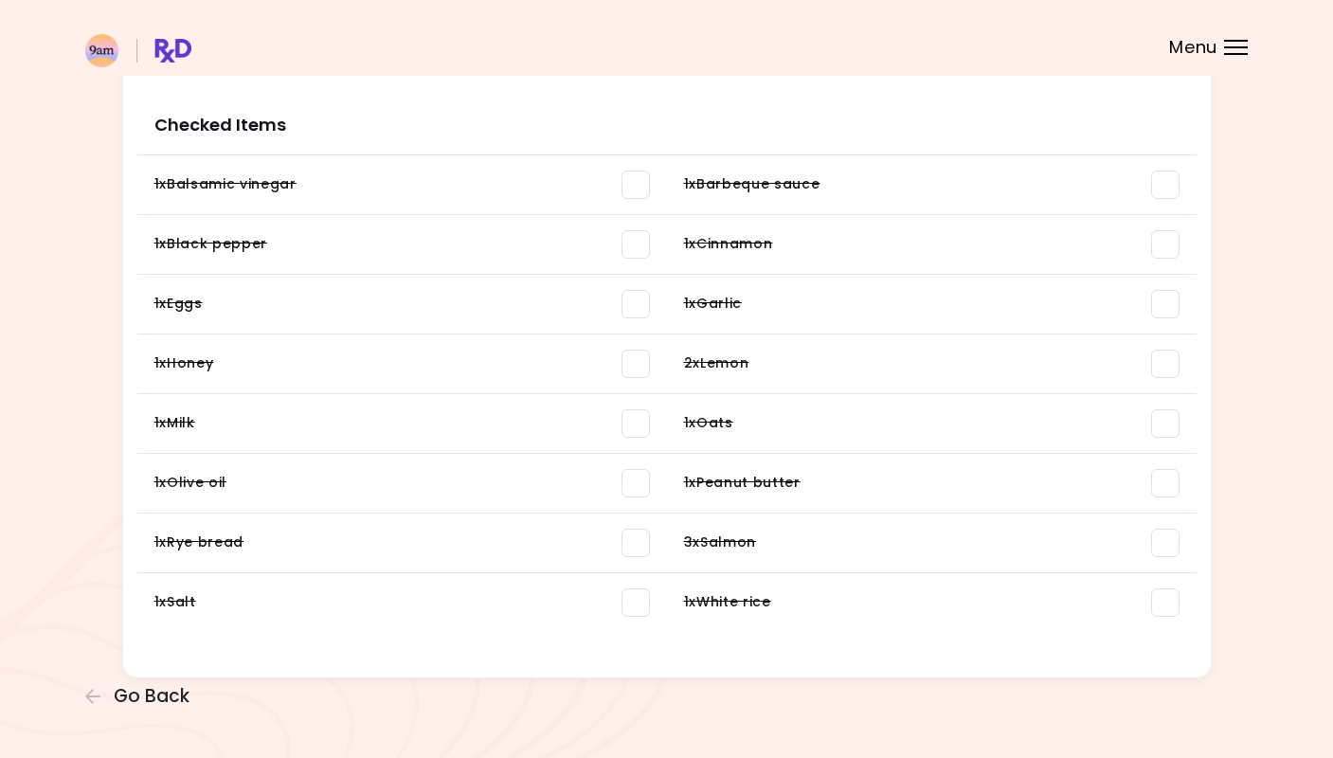
click at [1170, 544] on span at bounding box center [1165, 543] width 28 height 28
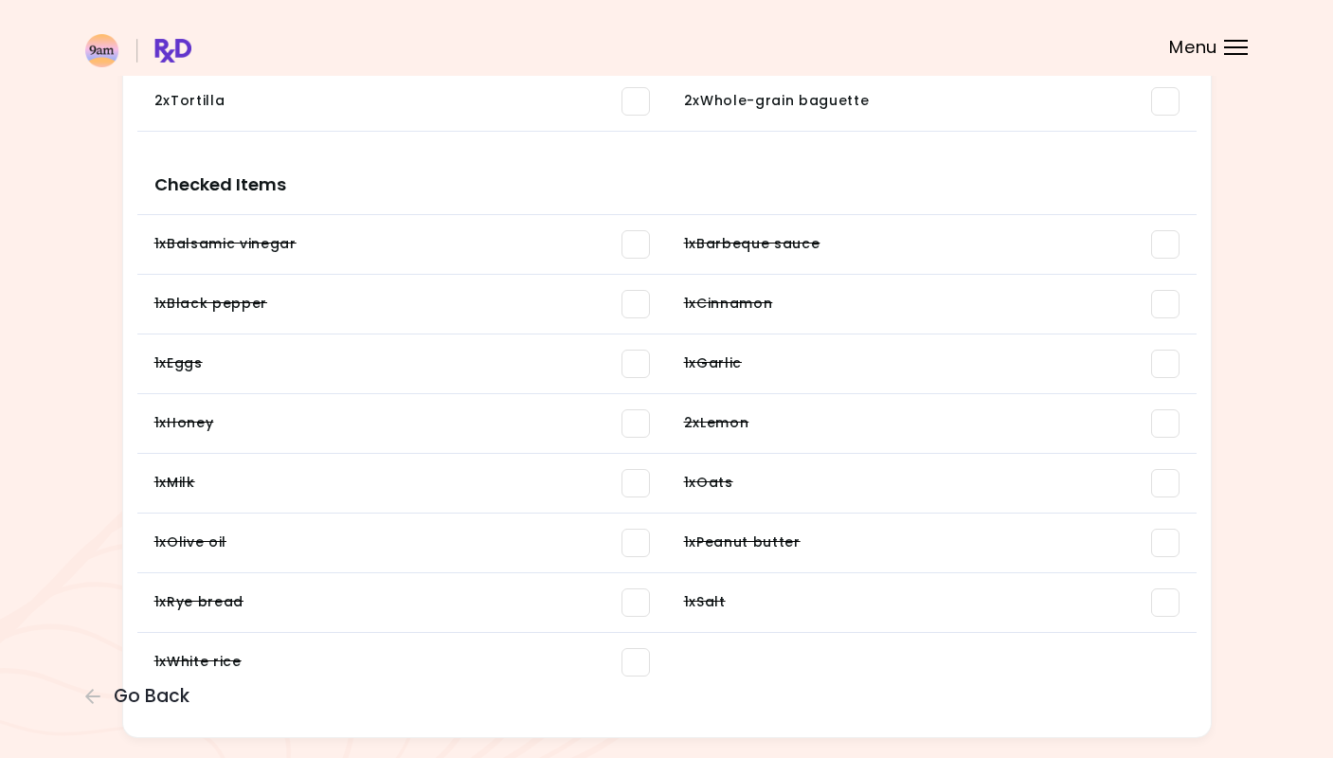
click at [1166, 415] on span at bounding box center [1165, 423] width 28 height 28
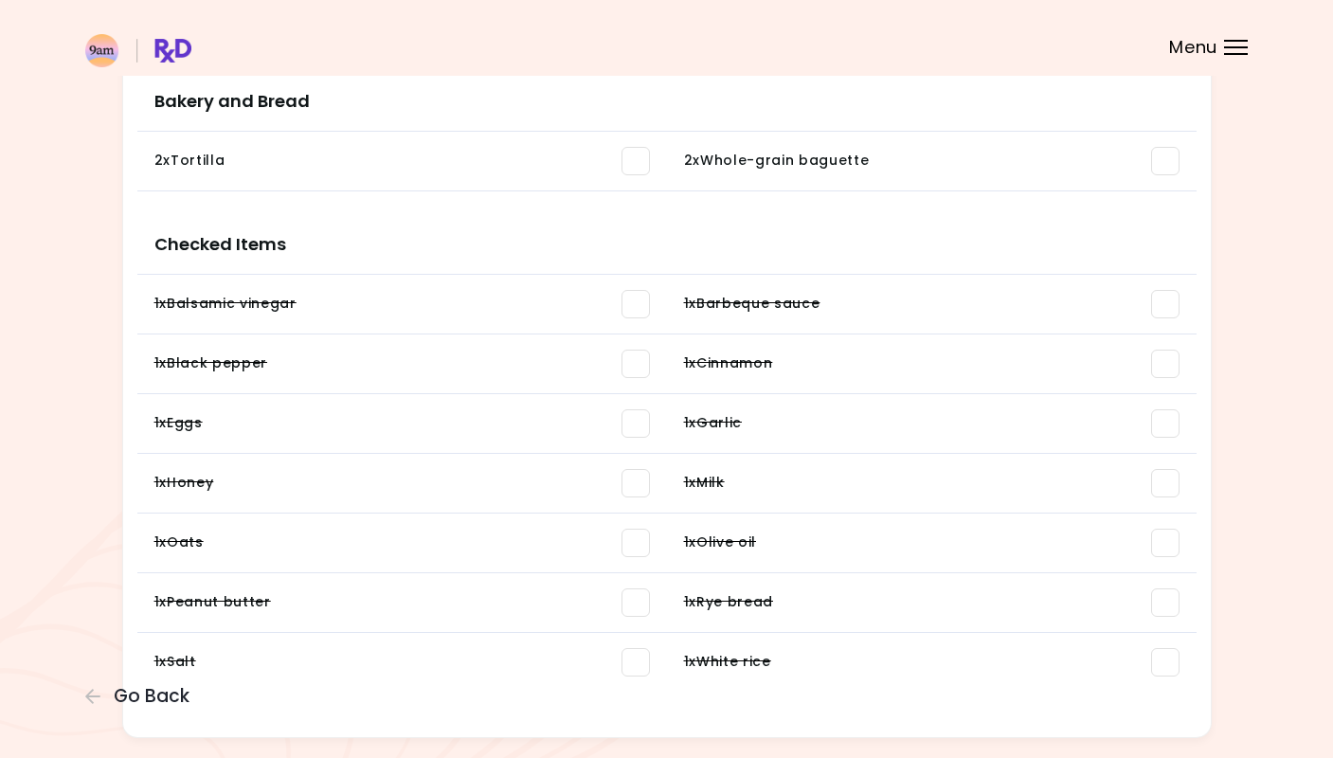
drag, startPoint x: 1160, startPoint y: 369, endPoint x: 1157, endPoint y: 378, distance: 9.9
click at [1159, 370] on span at bounding box center [1165, 364] width 28 height 28
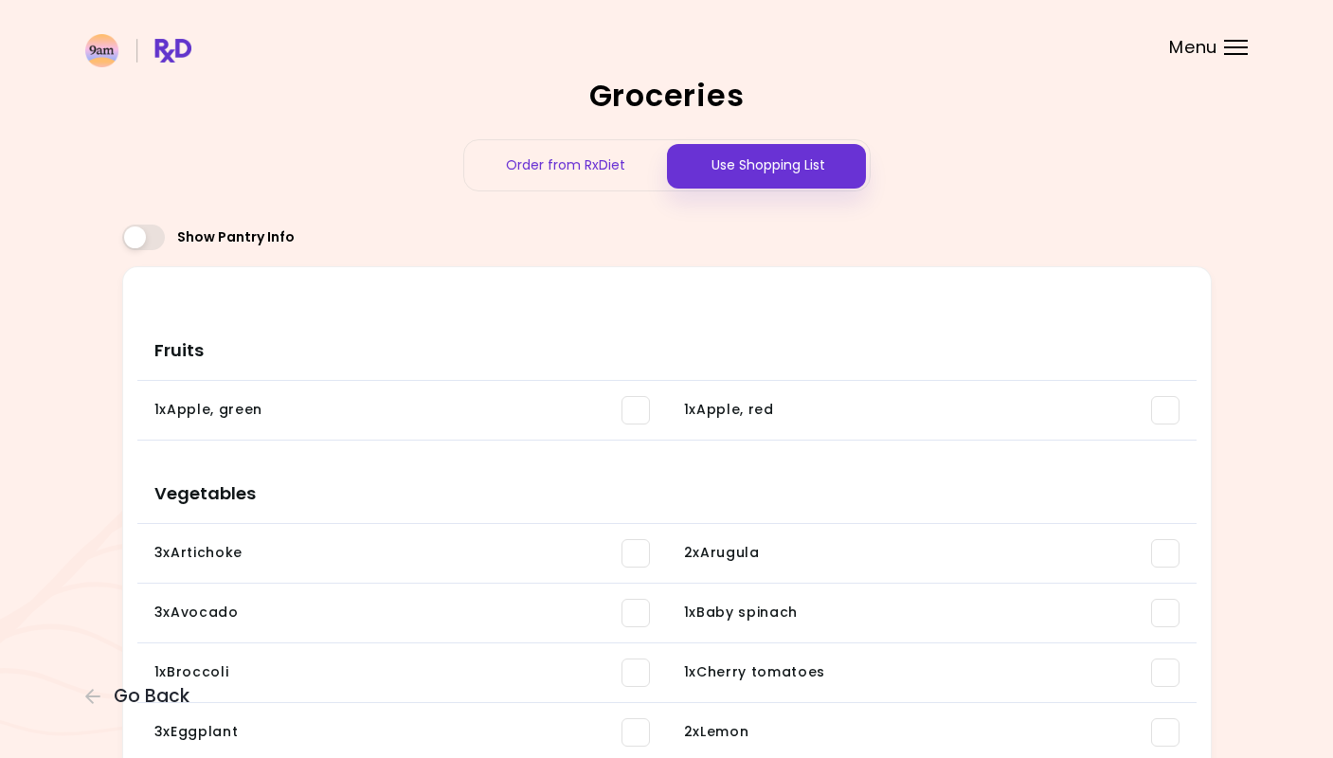
scroll to position [0, 0]
